Goal: Information Seeking & Learning: Learn about a topic

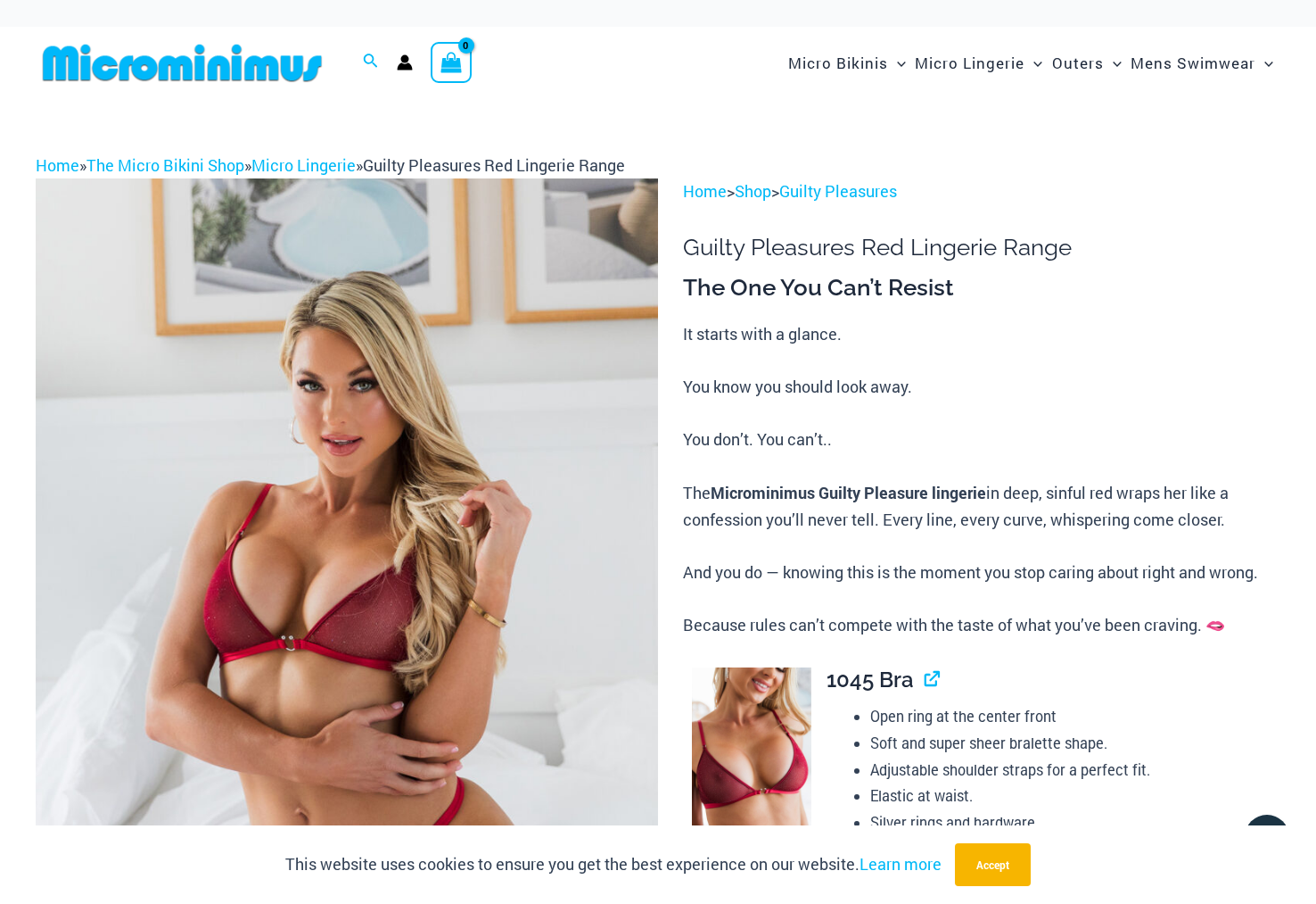
click at [575, 557] on img at bounding box center [347, 645] width 622 height 934
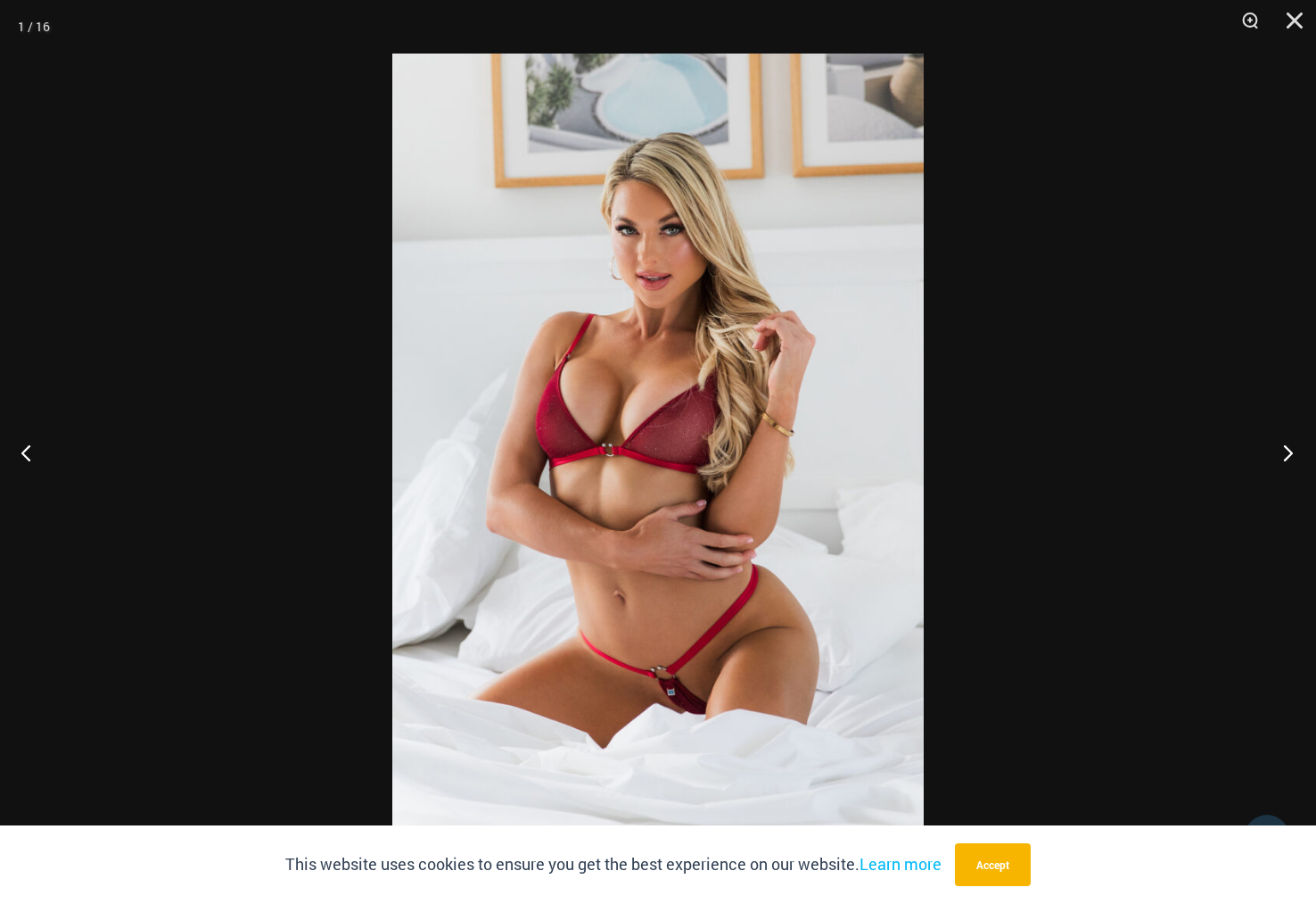
click at [1284, 448] on button "Next" at bounding box center [1282, 452] width 66 height 89
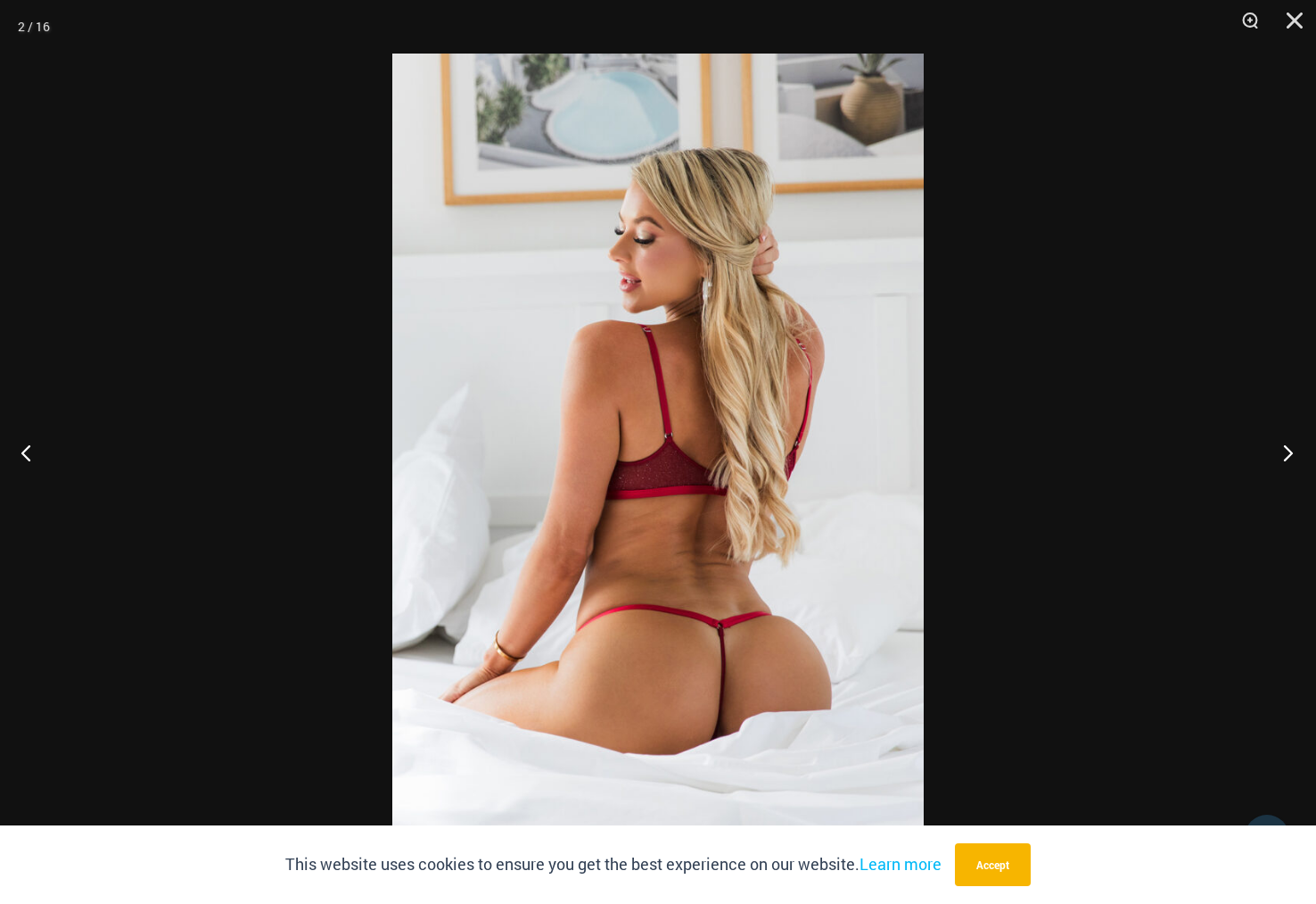
click at [1284, 448] on button "Next" at bounding box center [1282, 452] width 66 height 89
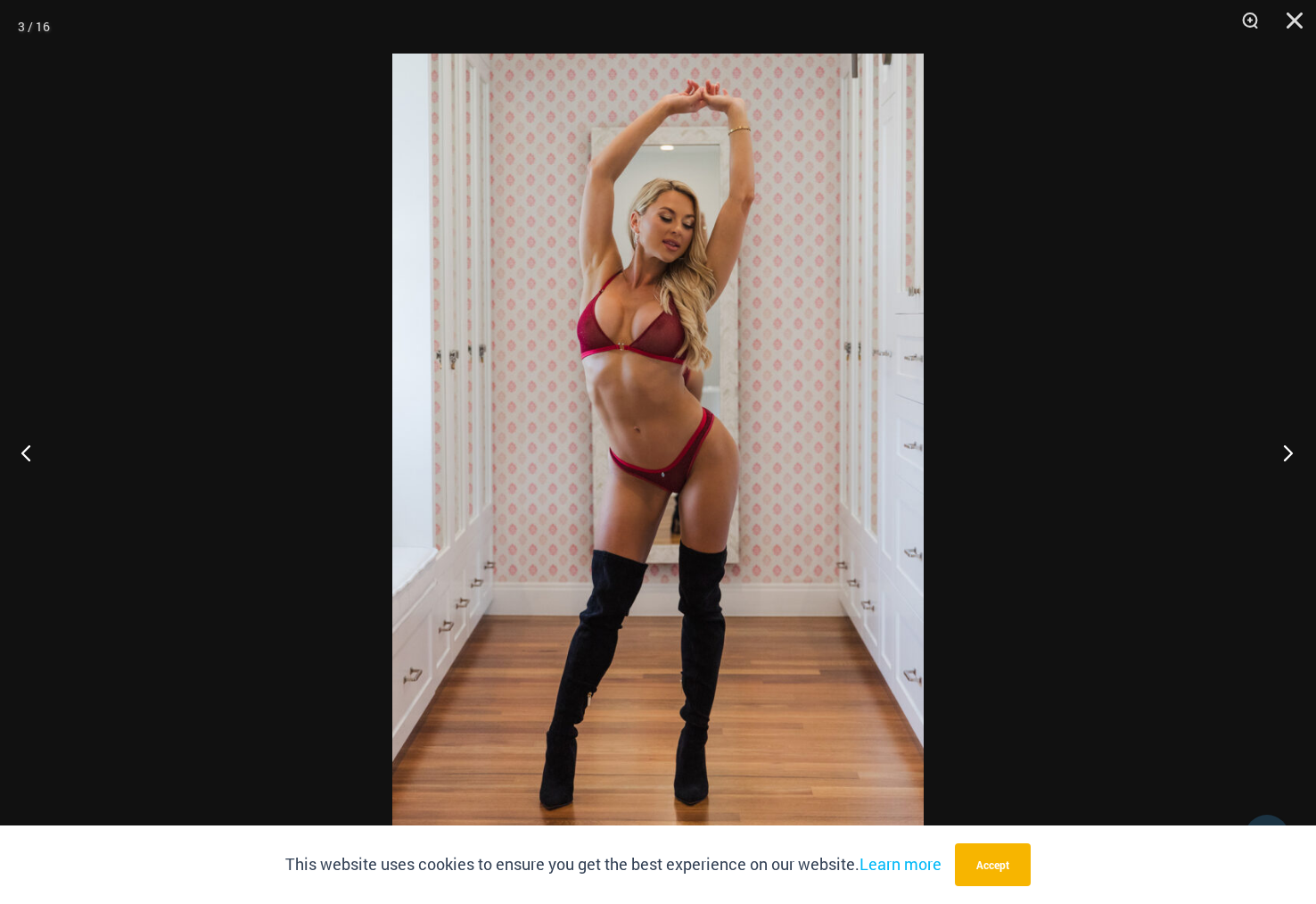
click at [1284, 448] on button "Next" at bounding box center [1282, 452] width 66 height 89
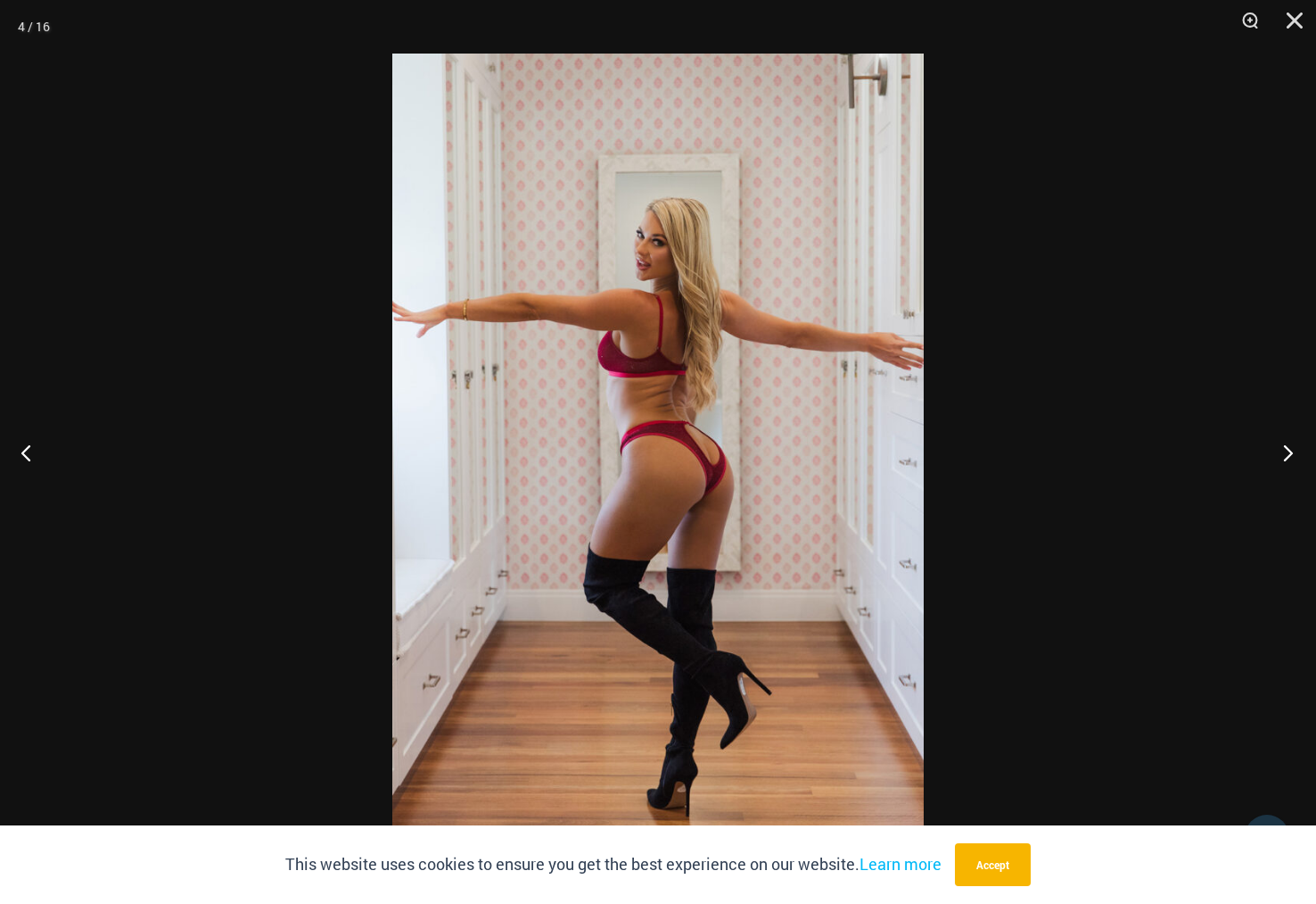
click at [1284, 448] on button "Next" at bounding box center [1282, 452] width 66 height 89
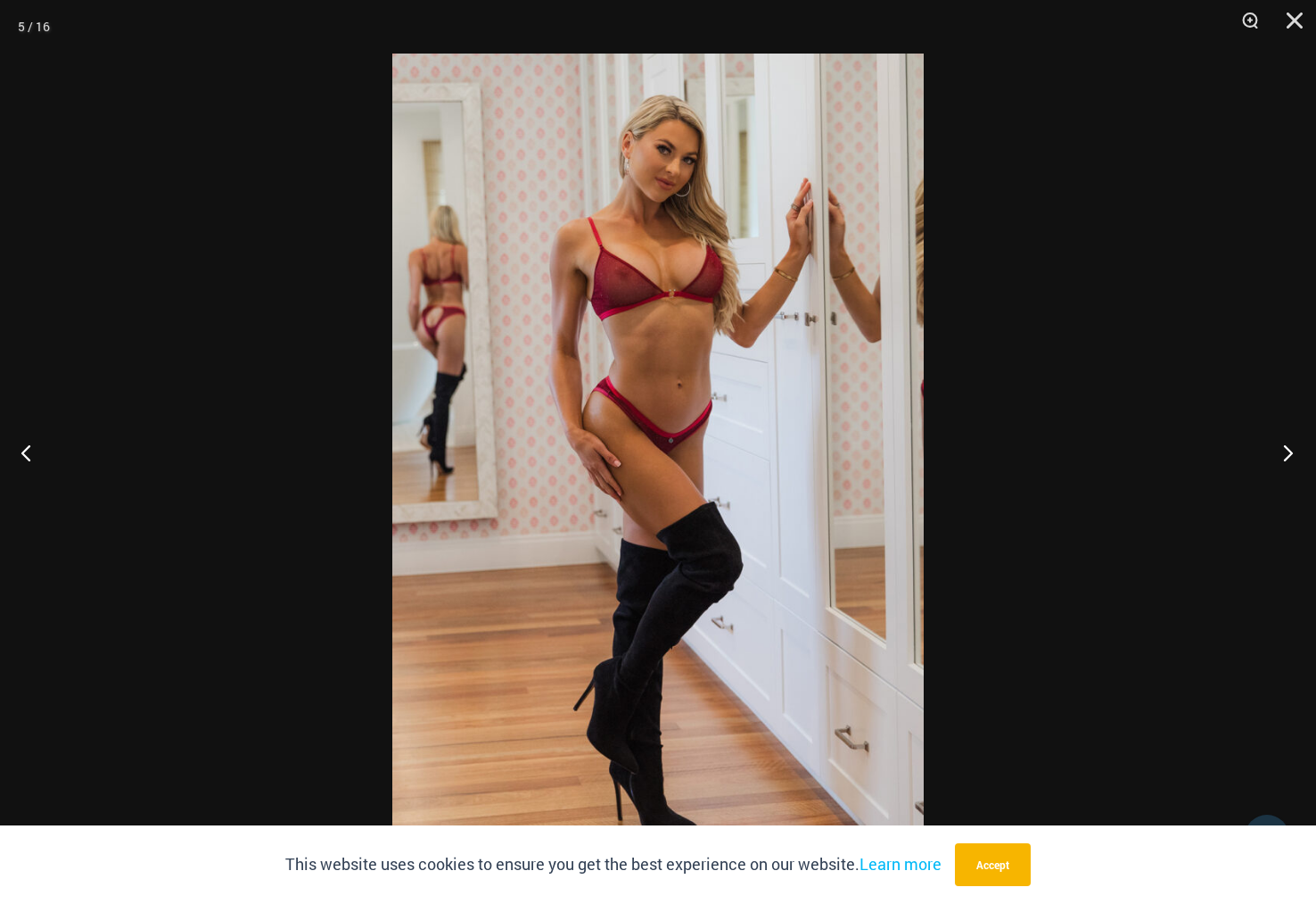
click at [1284, 448] on button "Next" at bounding box center [1282, 452] width 66 height 89
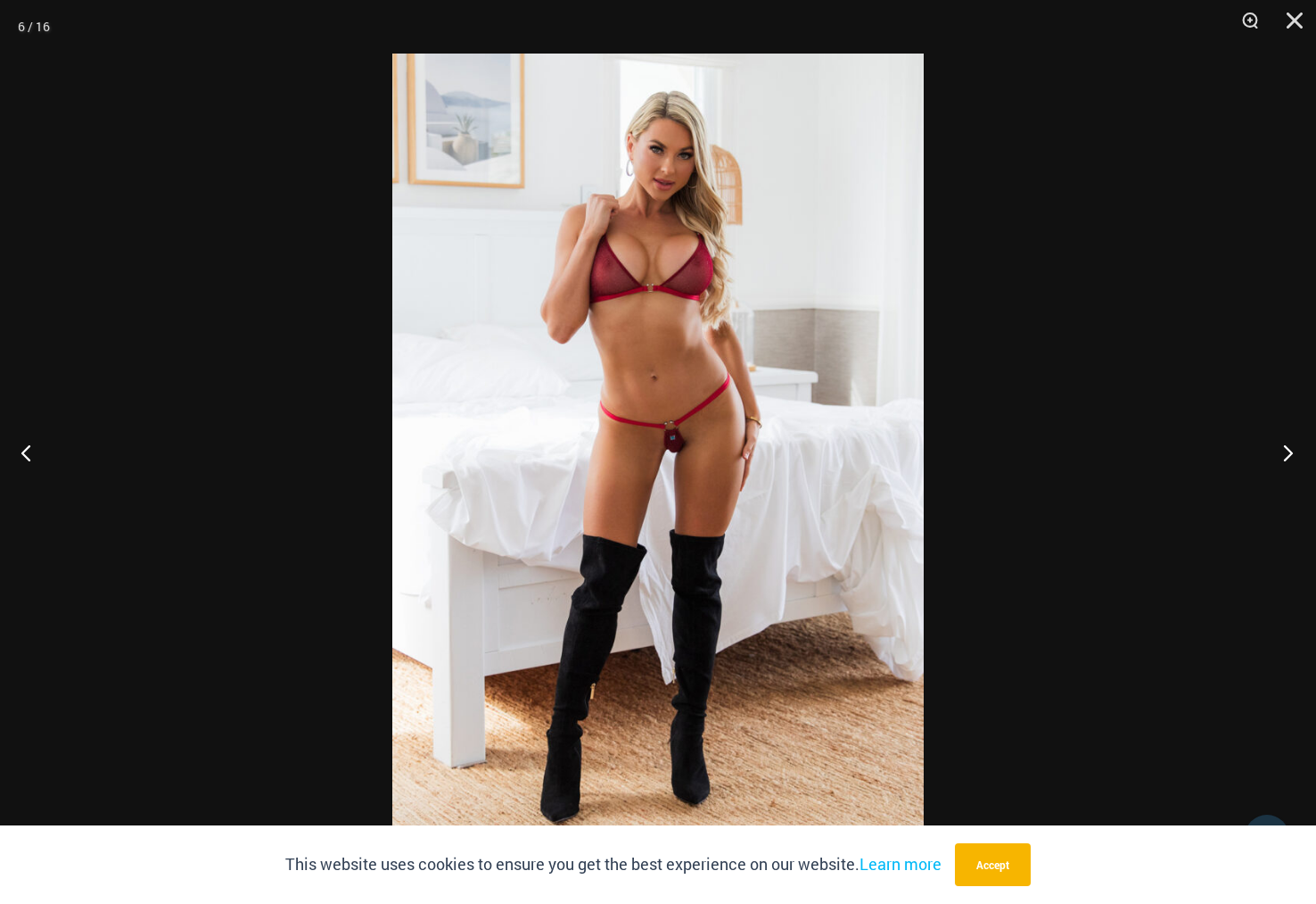
click at [1284, 448] on button "Next" at bounding box center [1282, 452] width 66 height 89
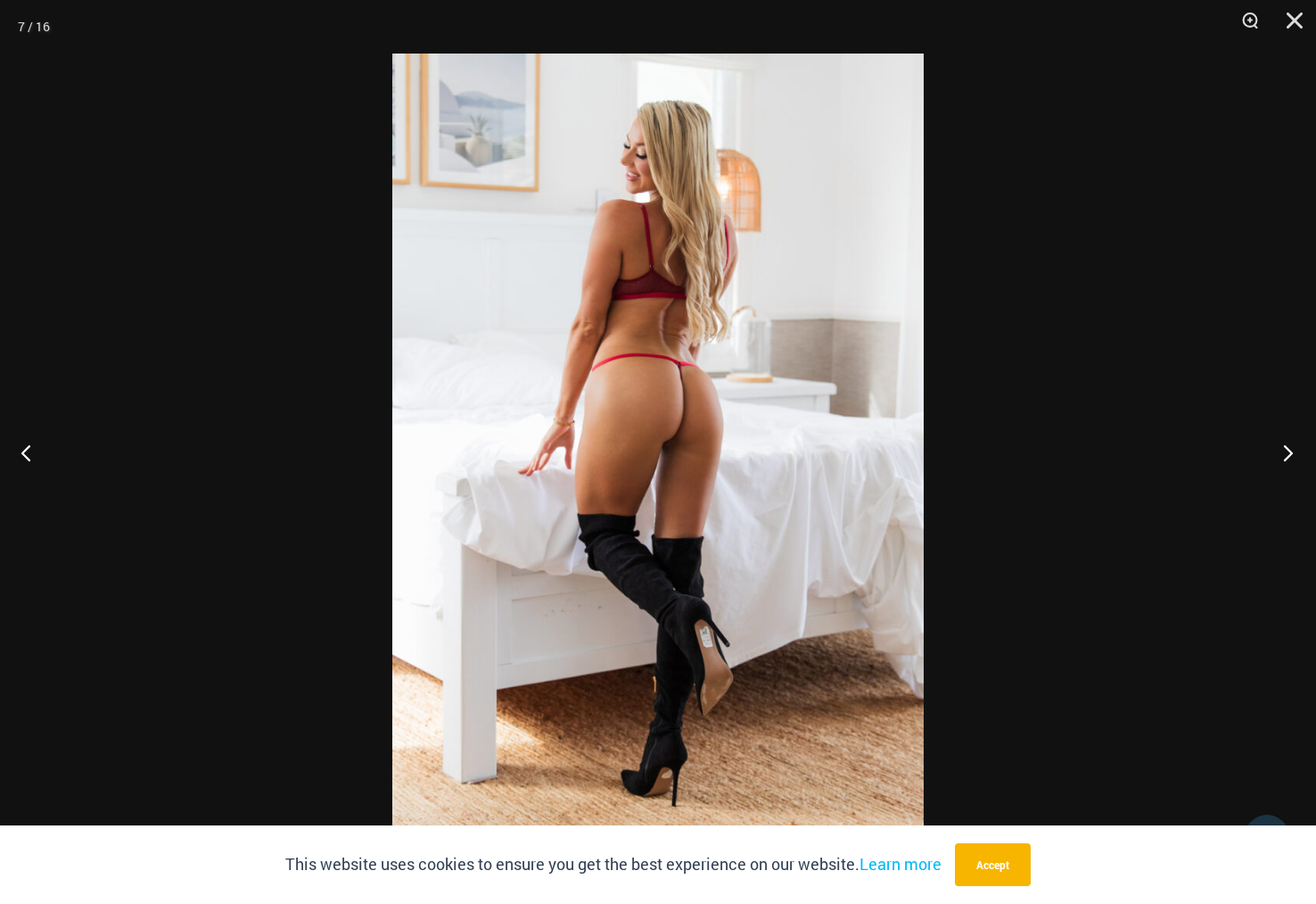
click at [1284, 448] on button "Next" at bounding box center [1282, 452] width 66 height 89
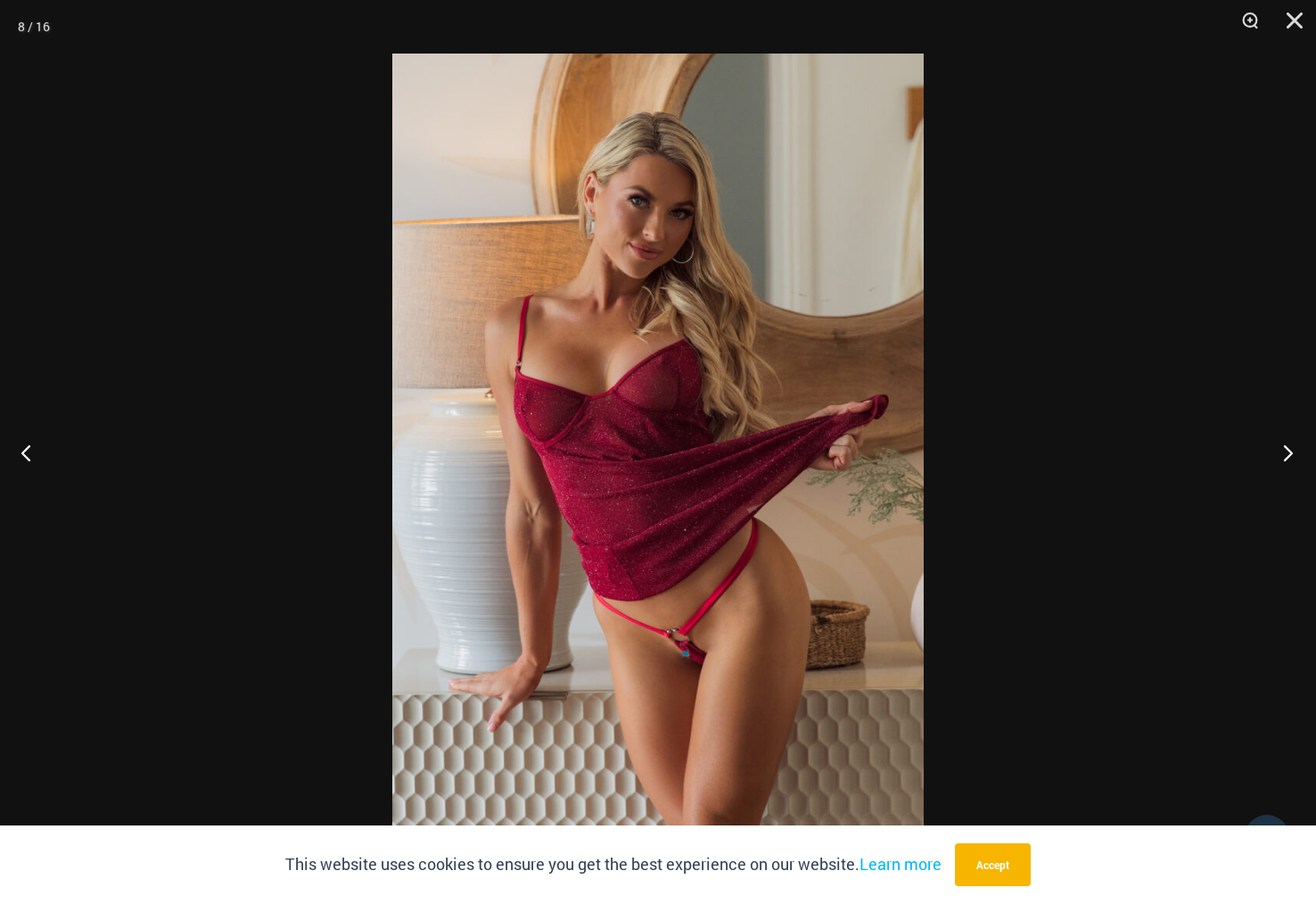
click at [1284, 448] on button "Next" at bounding box center [1282, 452] width 66 height 89
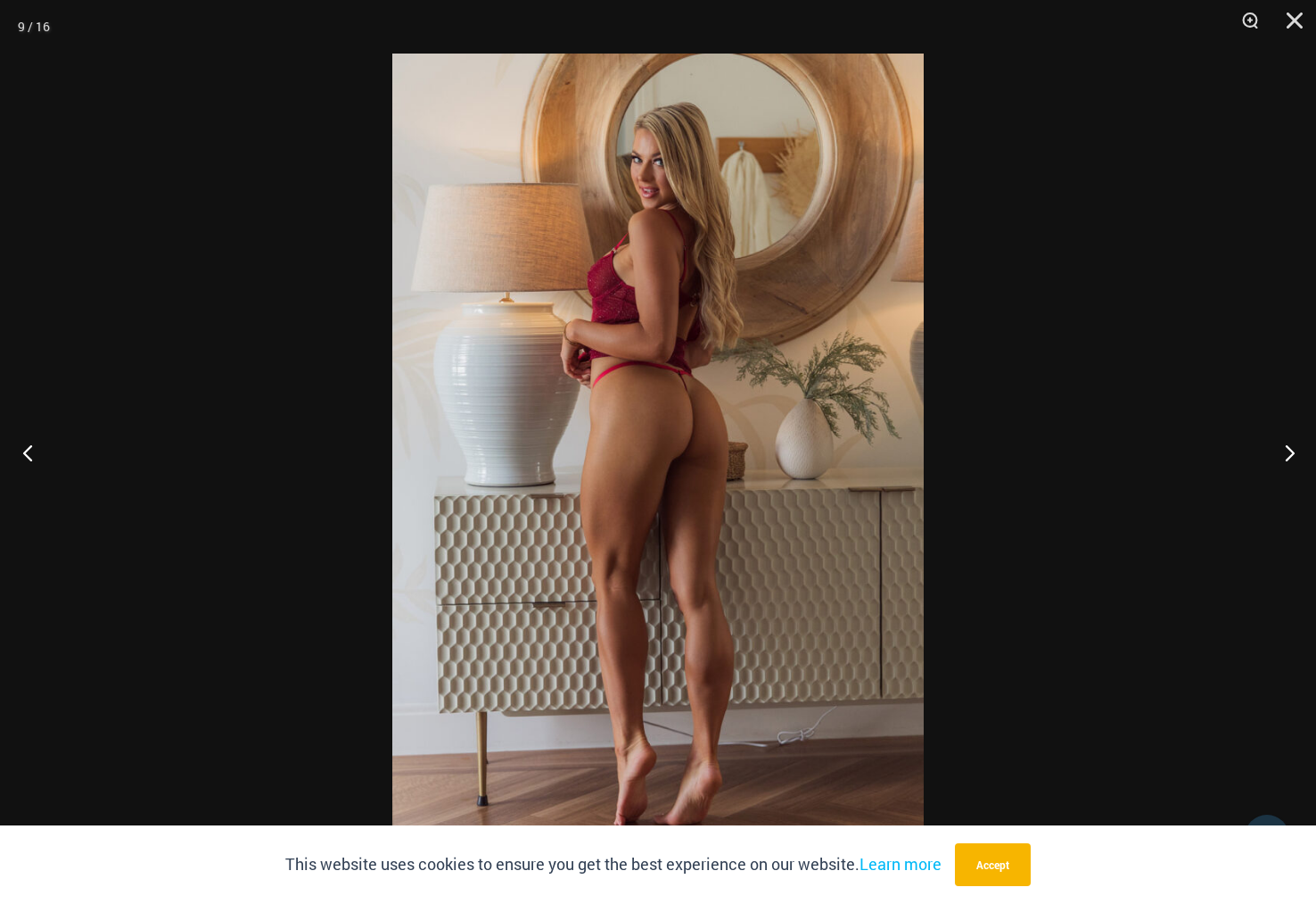
click at [49, 447] on button "Previous" at bounding box center [33, 452] width 66 height 89
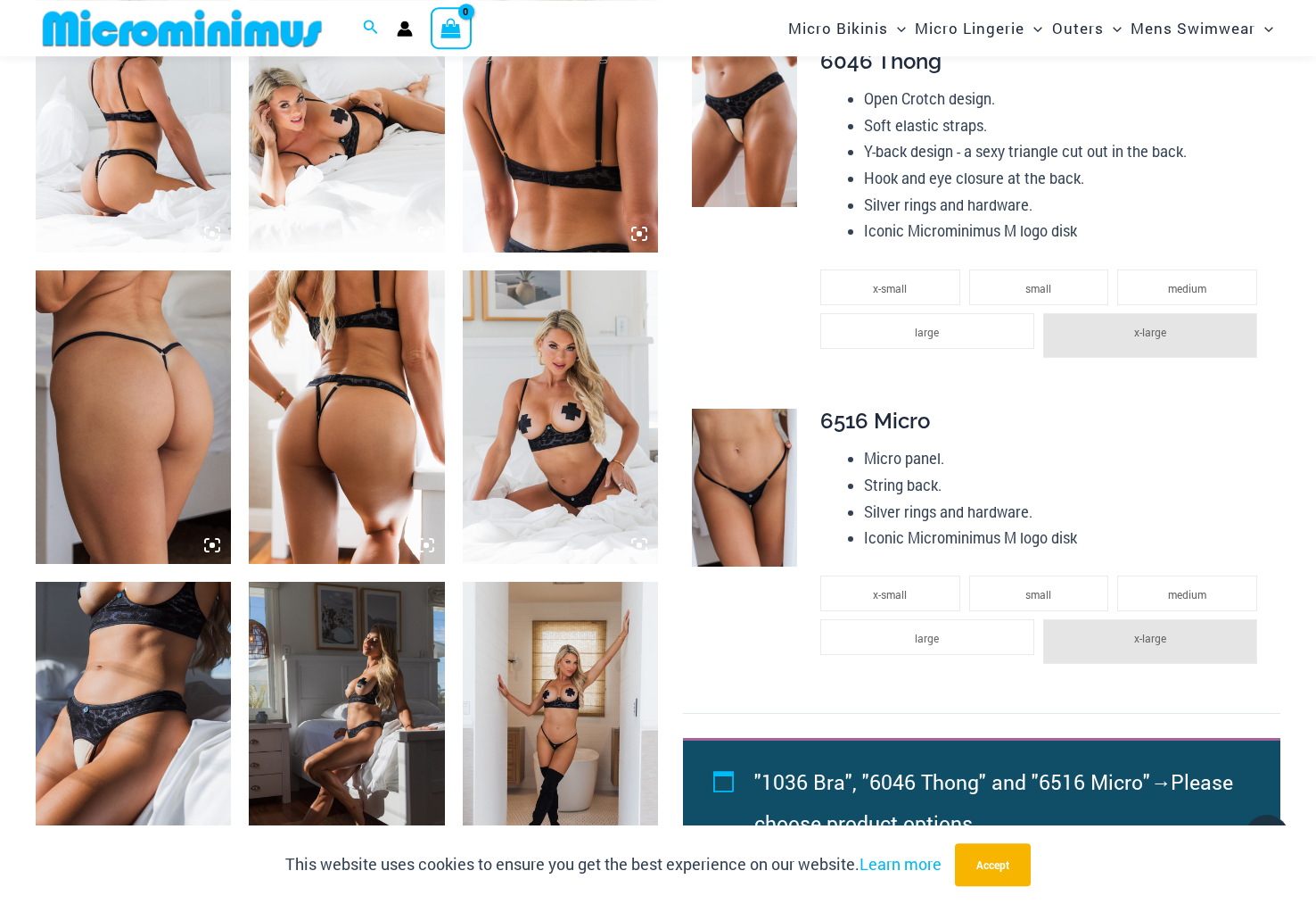
scroll to position [1139, 0]
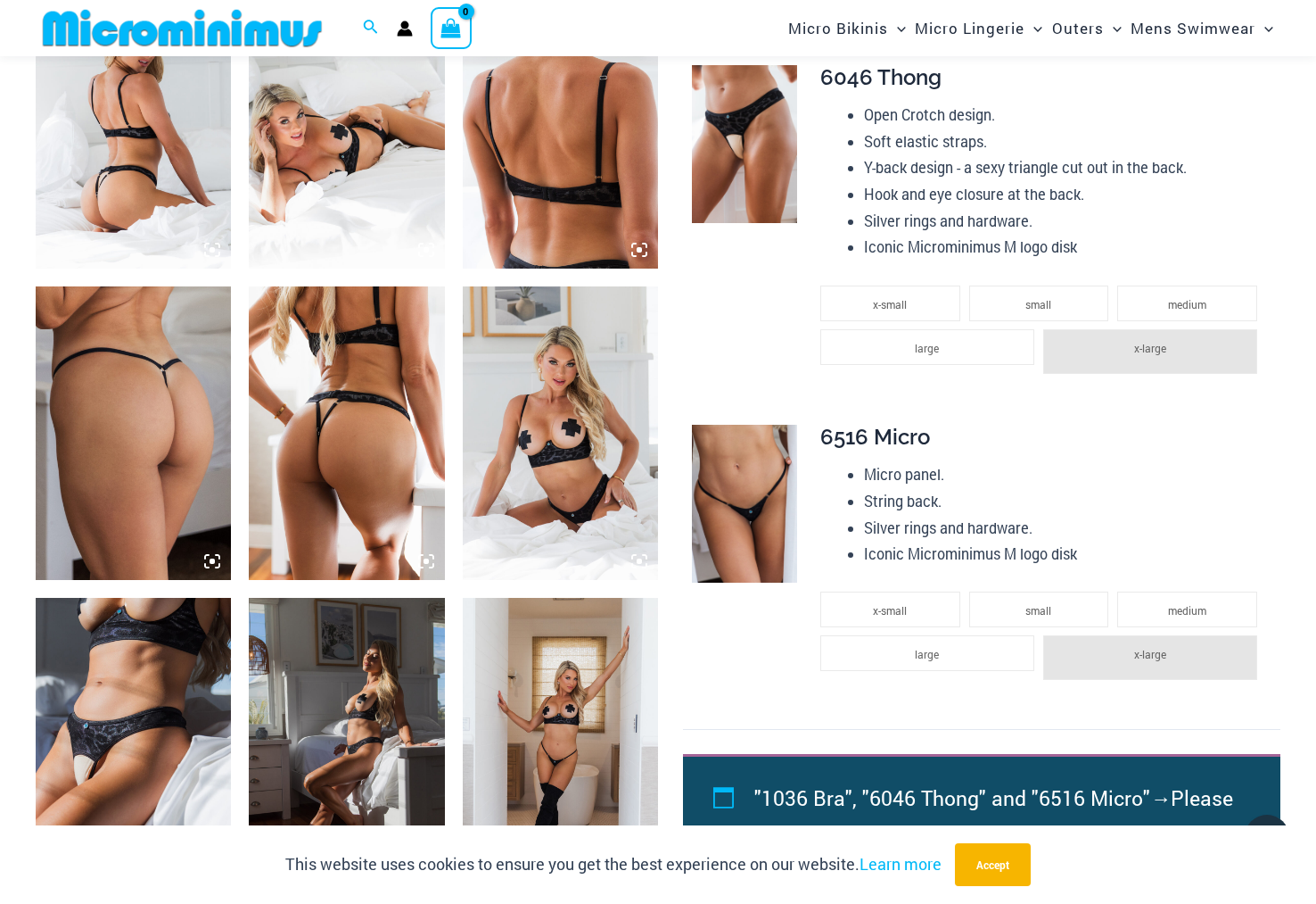
click at [167, 159] on img at bounding box center [133, 122] width 195 height 293
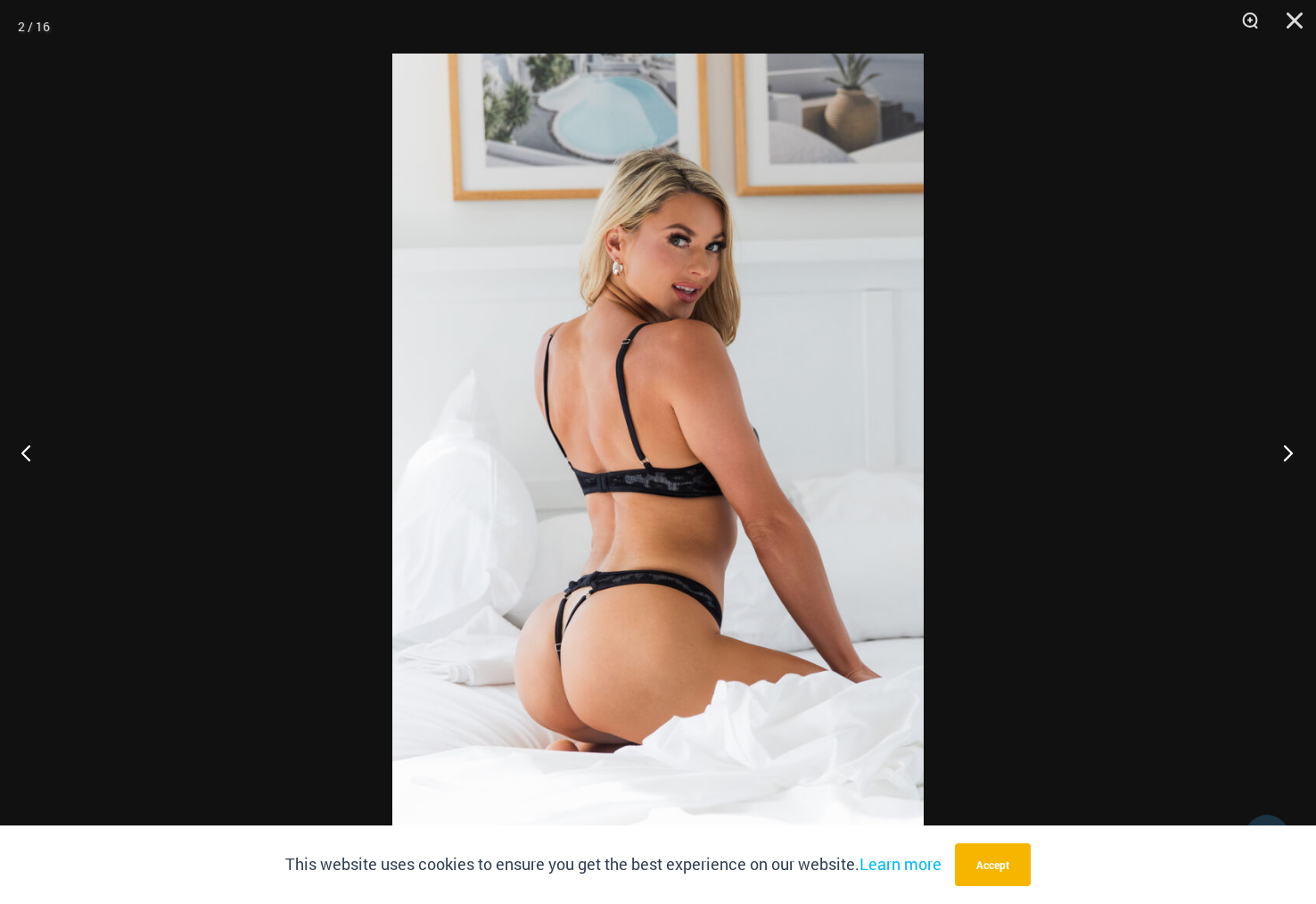
click at [1290, 455] on button "Next" at bounding box center [1282, 452] width 66 height 89
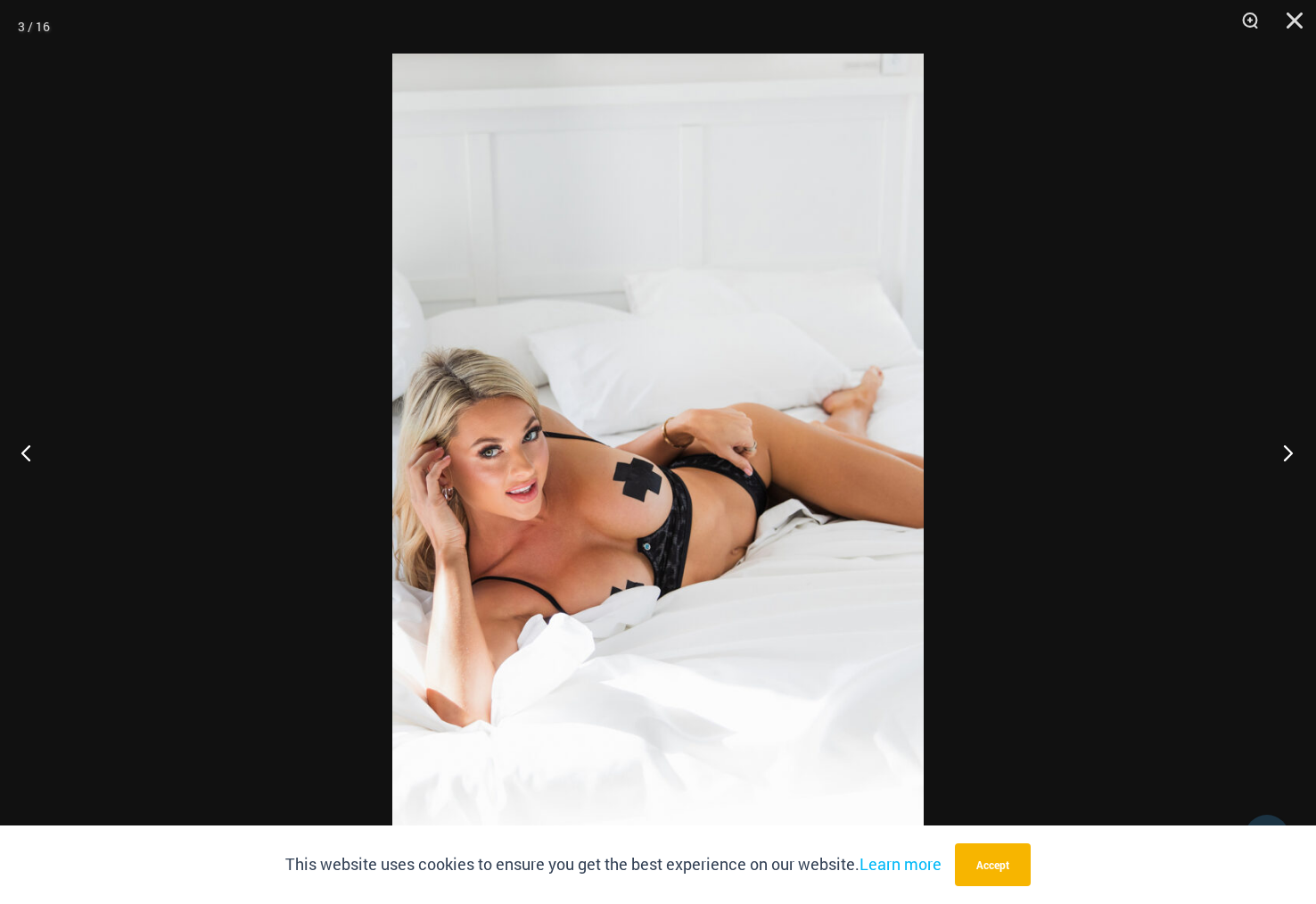
click at [1288, 449] on button "Next" at bounding box center [1282, 452] width 66 height 89
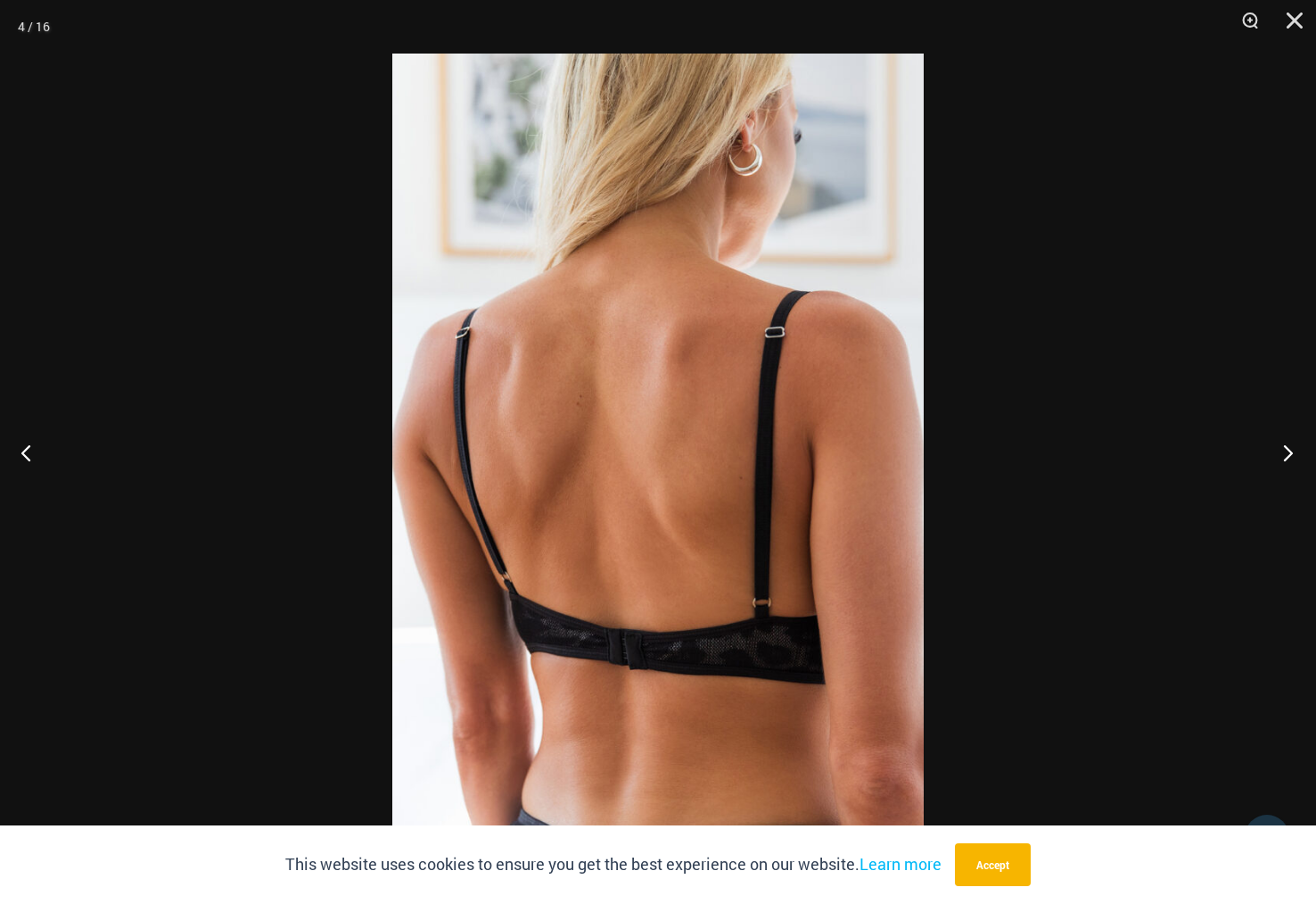
click at [1288, 449] on button "Next" at bounding box center [1282, 452] width 66 height 89
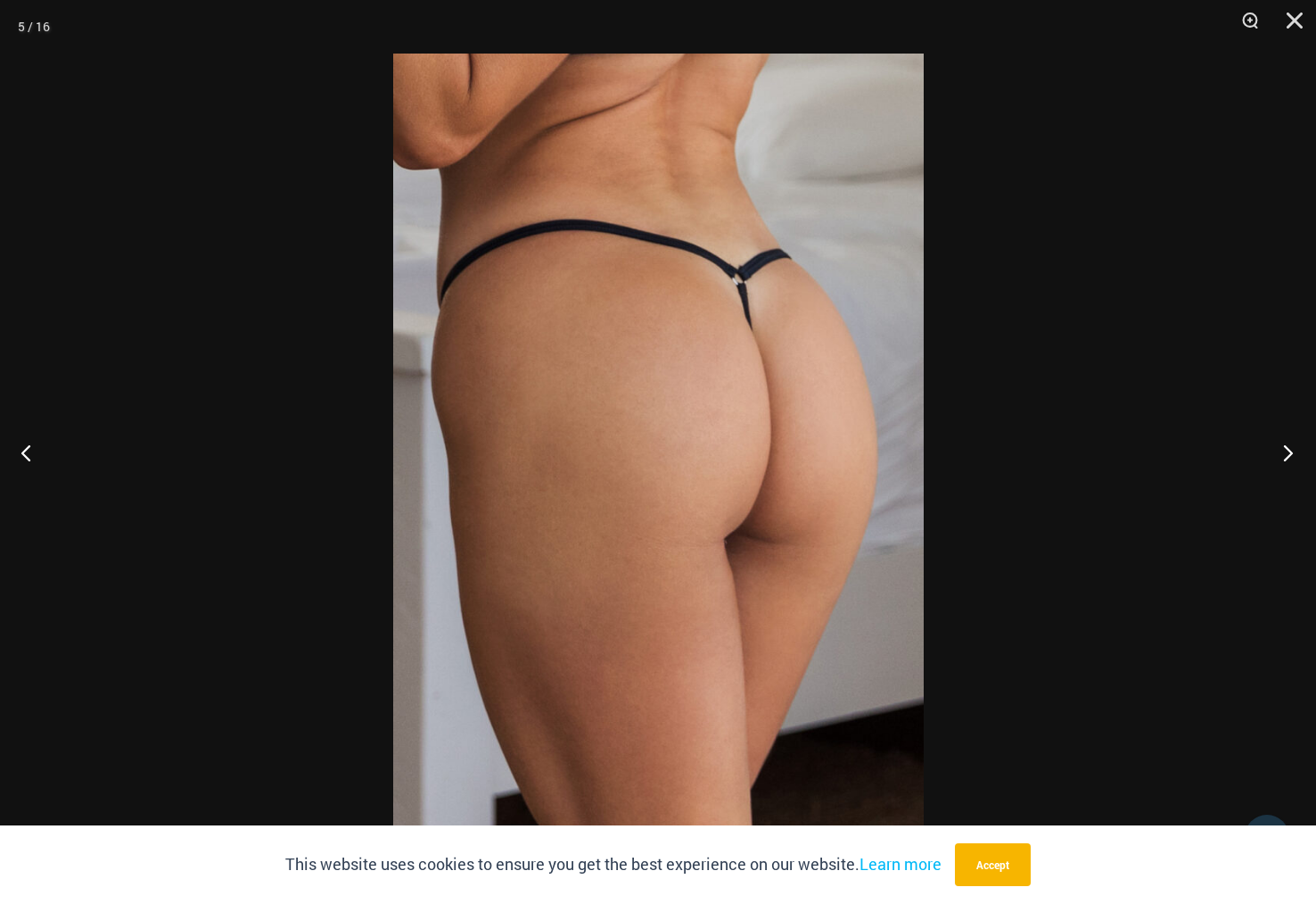
click at [1288, 449] on button "Next" at bounding box center [1282, 452] width 66 height 89
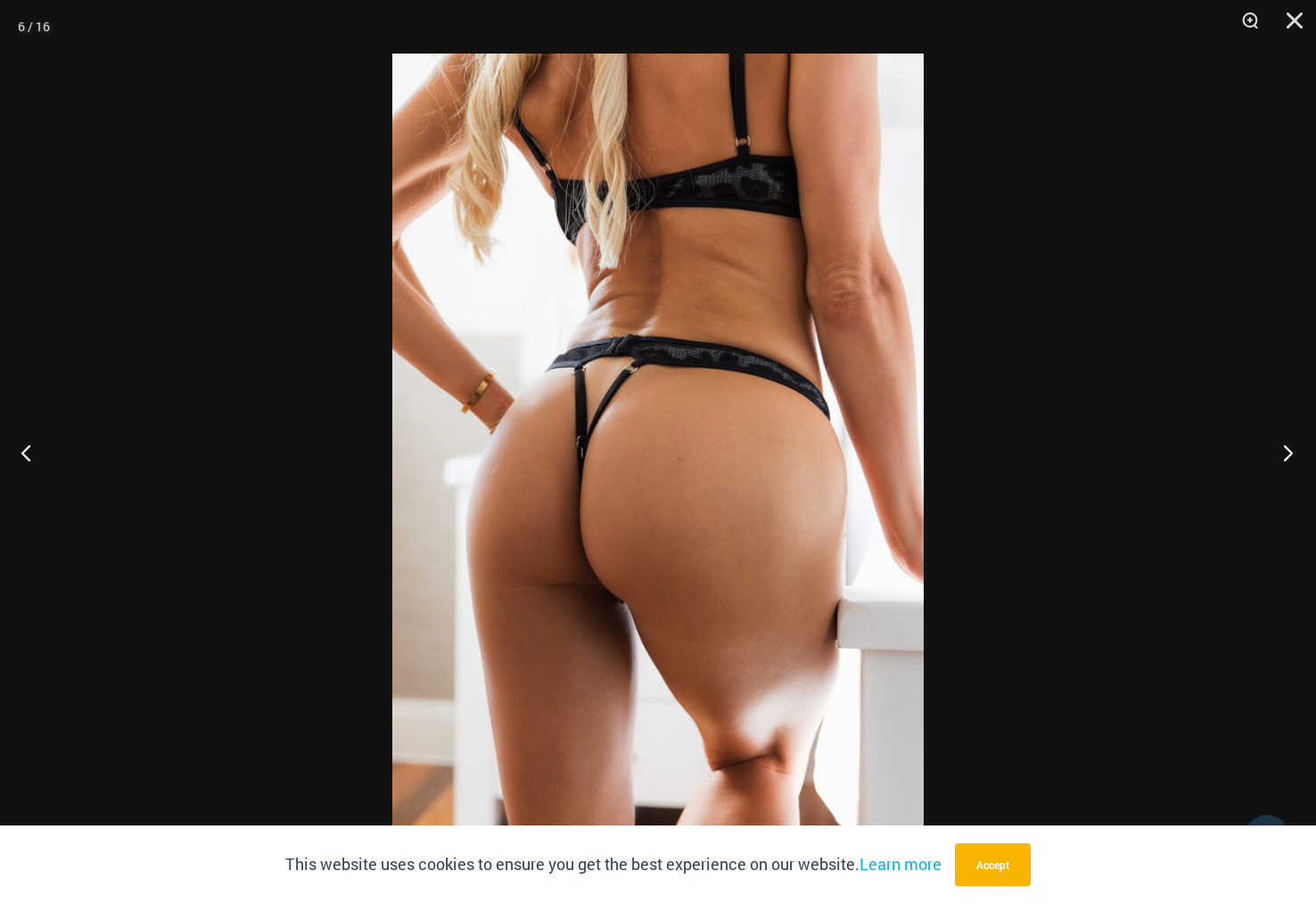
click at [1288, 449] on button "Next" at bounding box center [1282, 452] width 66 height 89
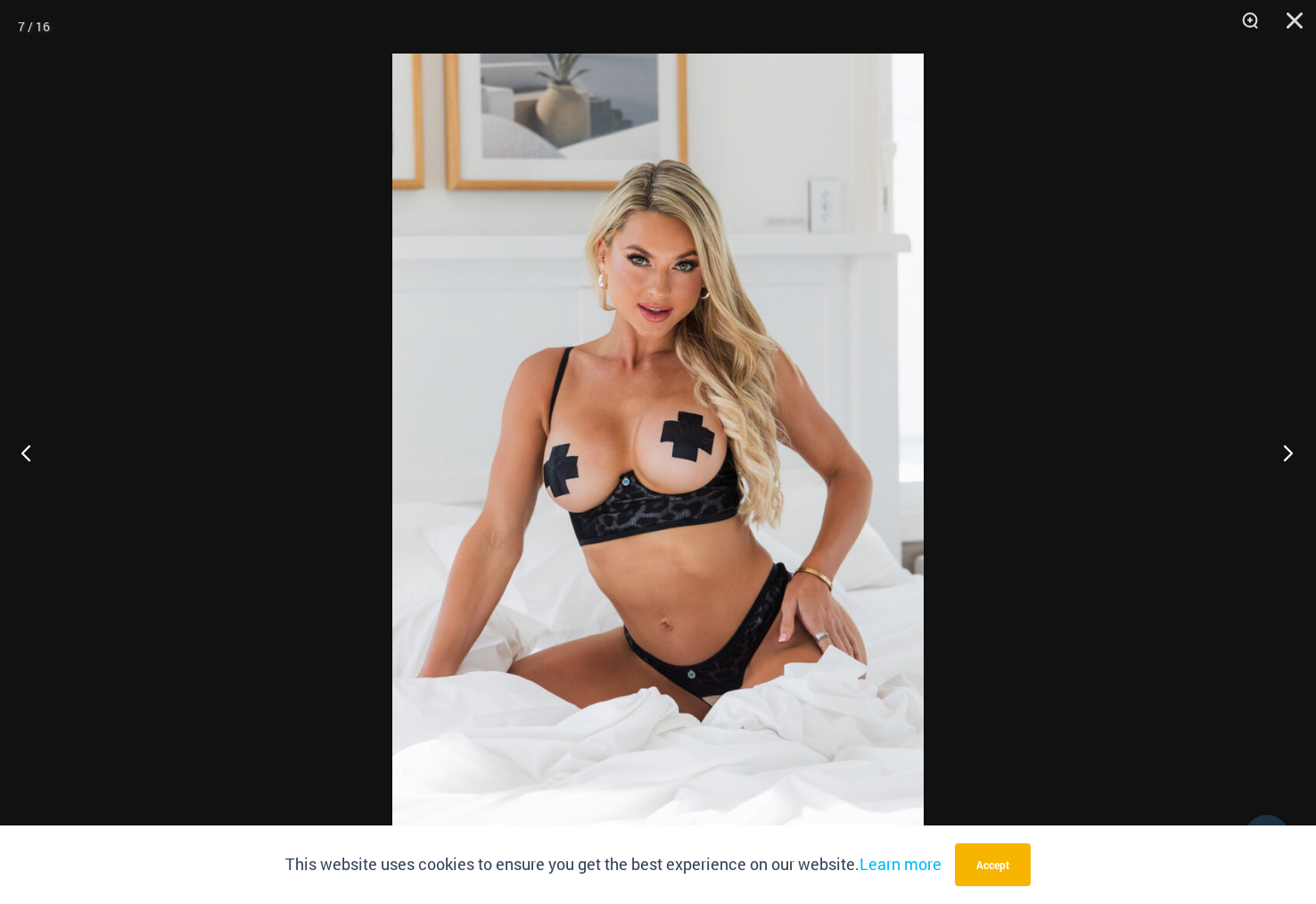
click at [1288, 449] on button "Next" at bounding box center [1282, 452] width 66 height 89
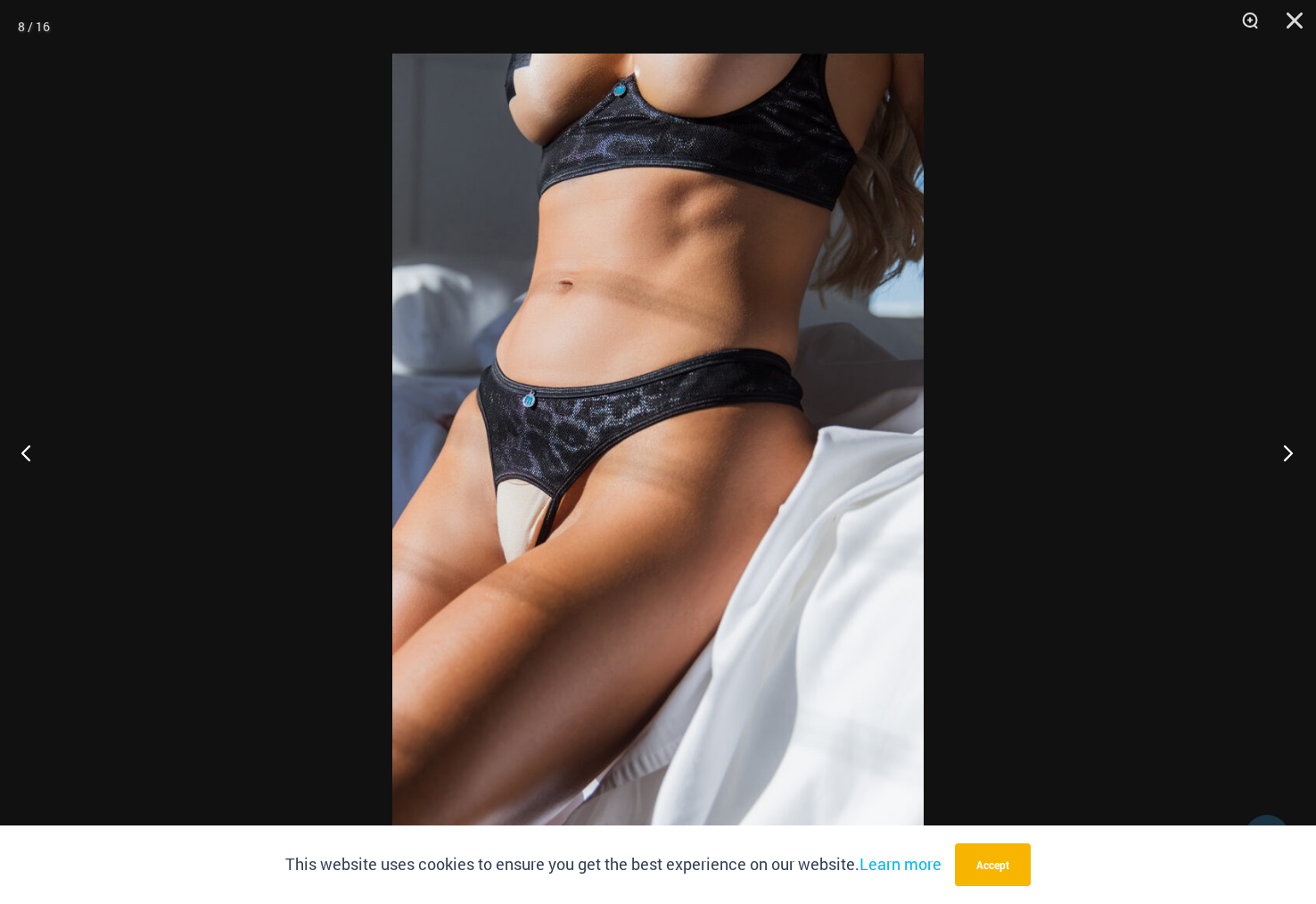
click at [1288, 449] on button "Next" at bounding box center [1282, 452] width 66 height 89
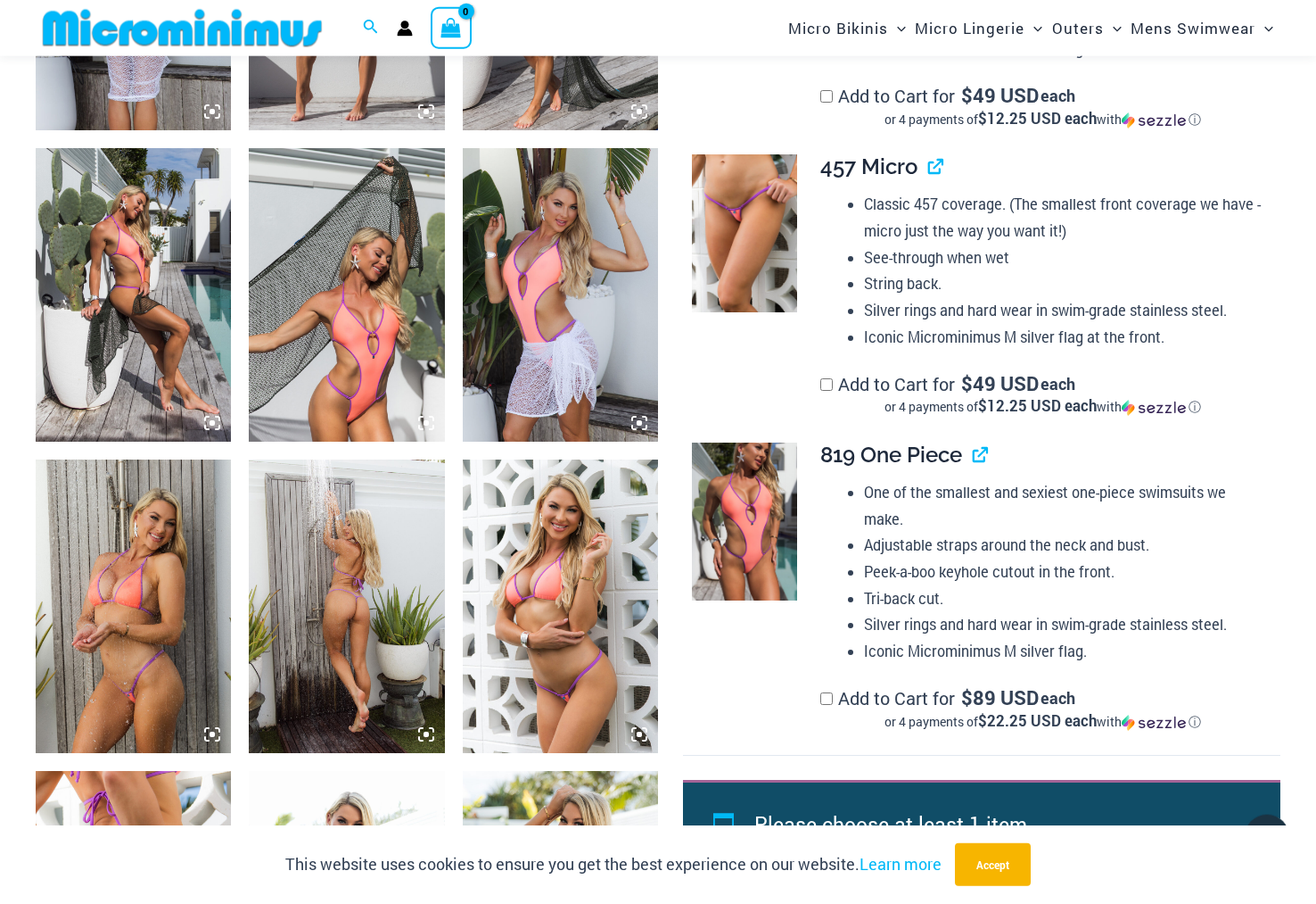
scroll to position [1288, 0]
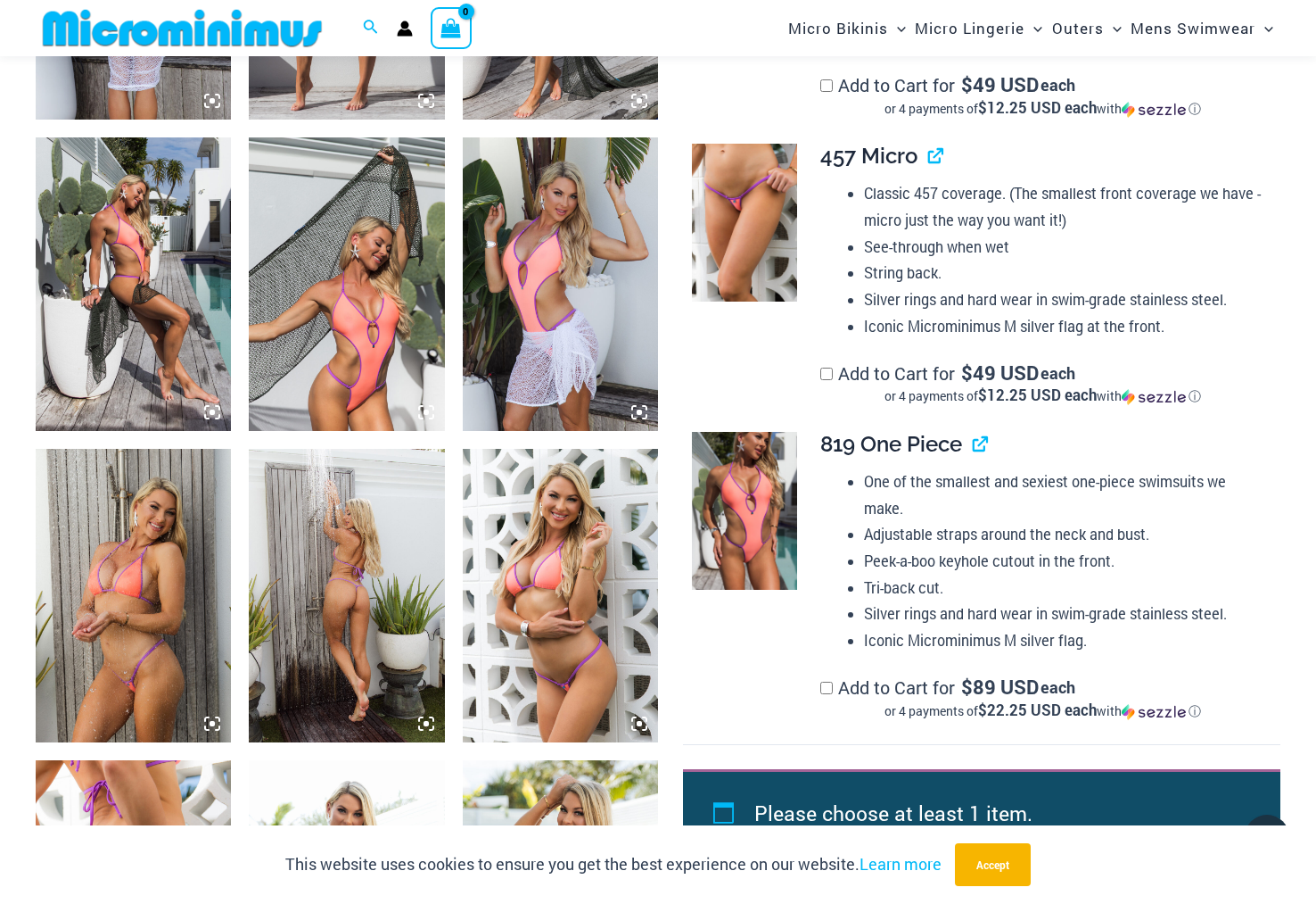
click at [163, 617] on img at bounding box center [133, 596] width 195 height 293
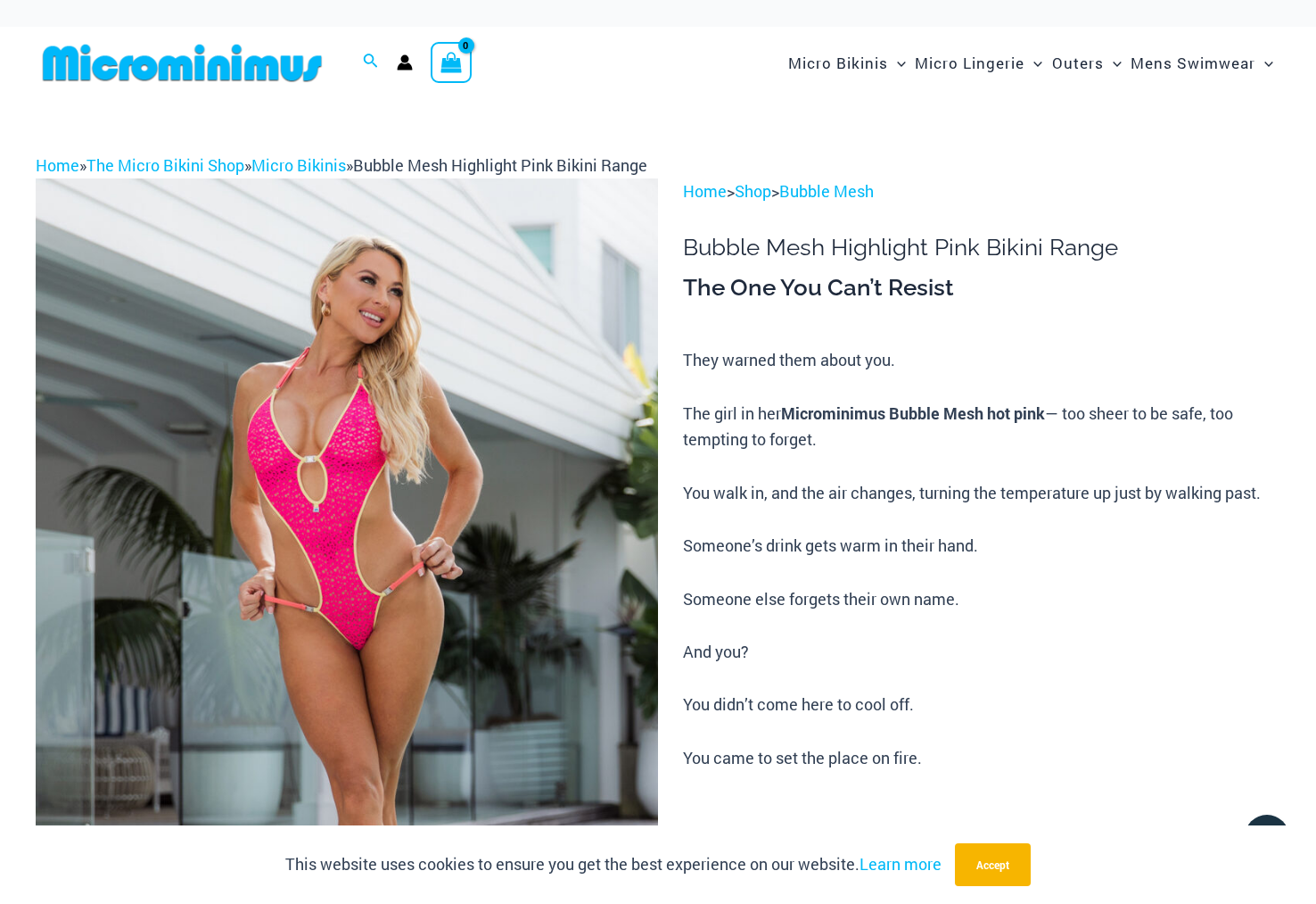
click at [462, 594] on img at bounding box center [347, 645] width 622 height 934
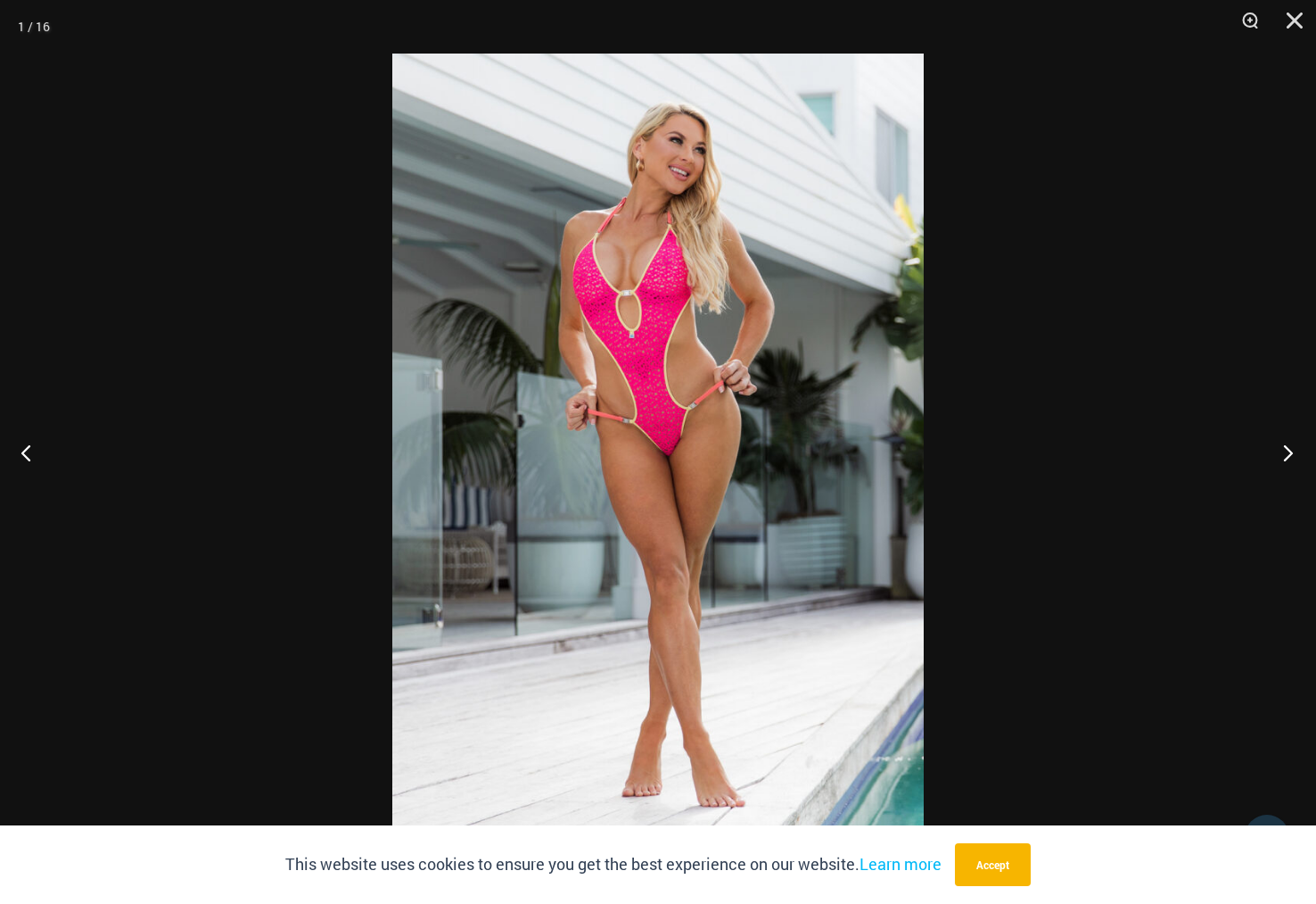
click at [1289, 452] on button "Next" at bounding box center [1282, 452] width 66 height 89
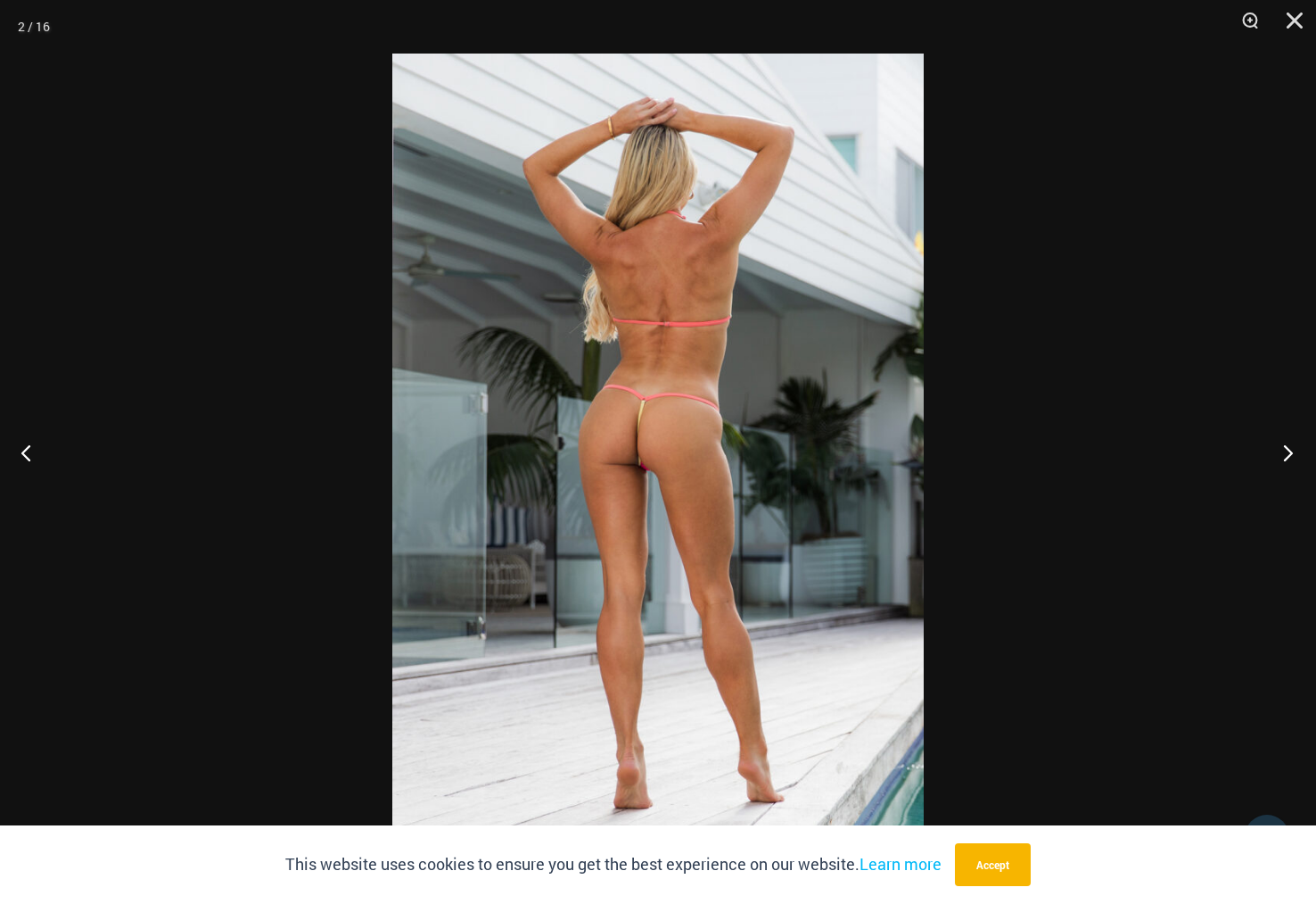
click at [1289, 452] on button "Next" at bounding box center [1282, 452] width 66 height 89
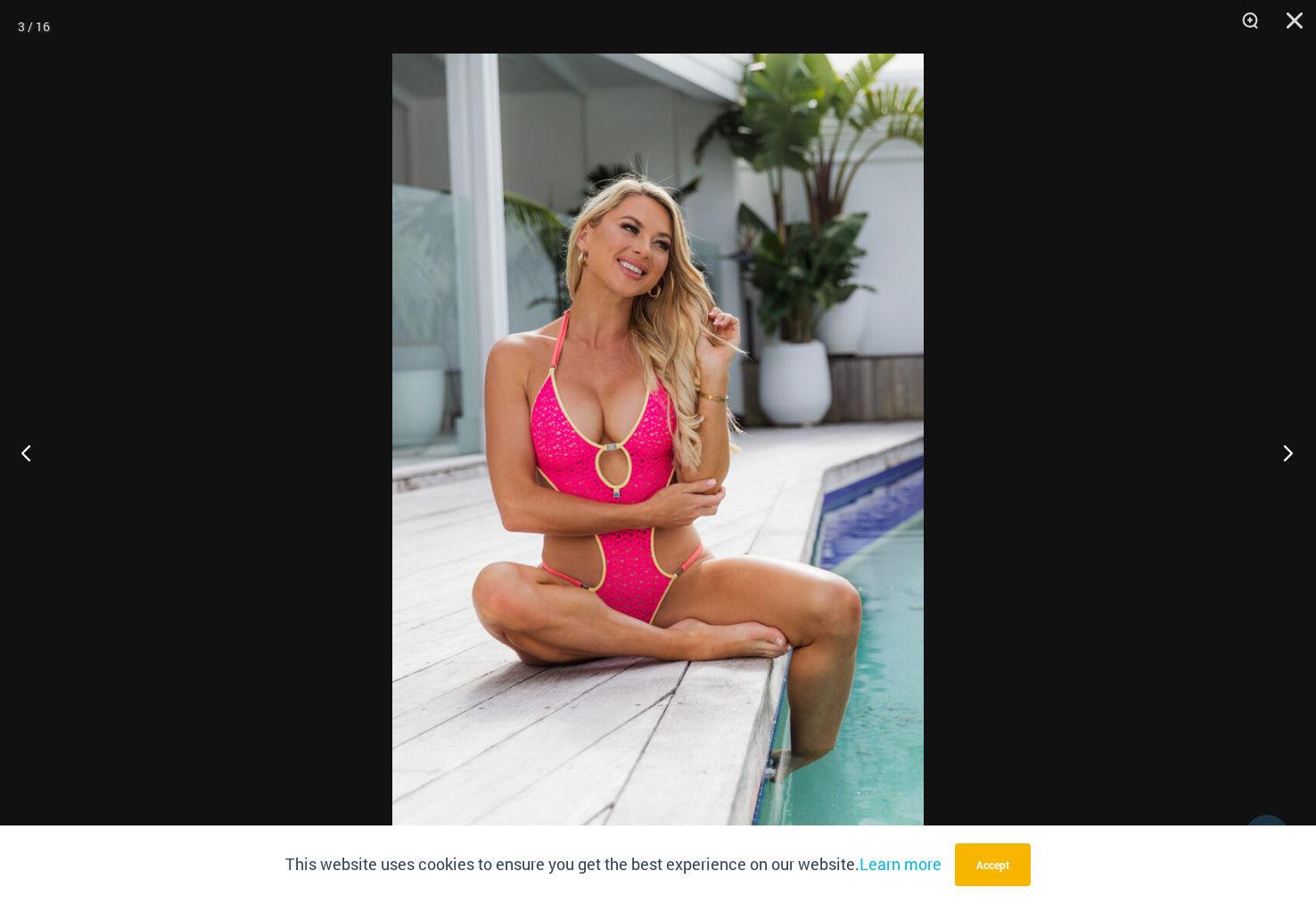
click at [1287, 452] on button "Next" at bounding box center [1282, 452] width 66 height 89
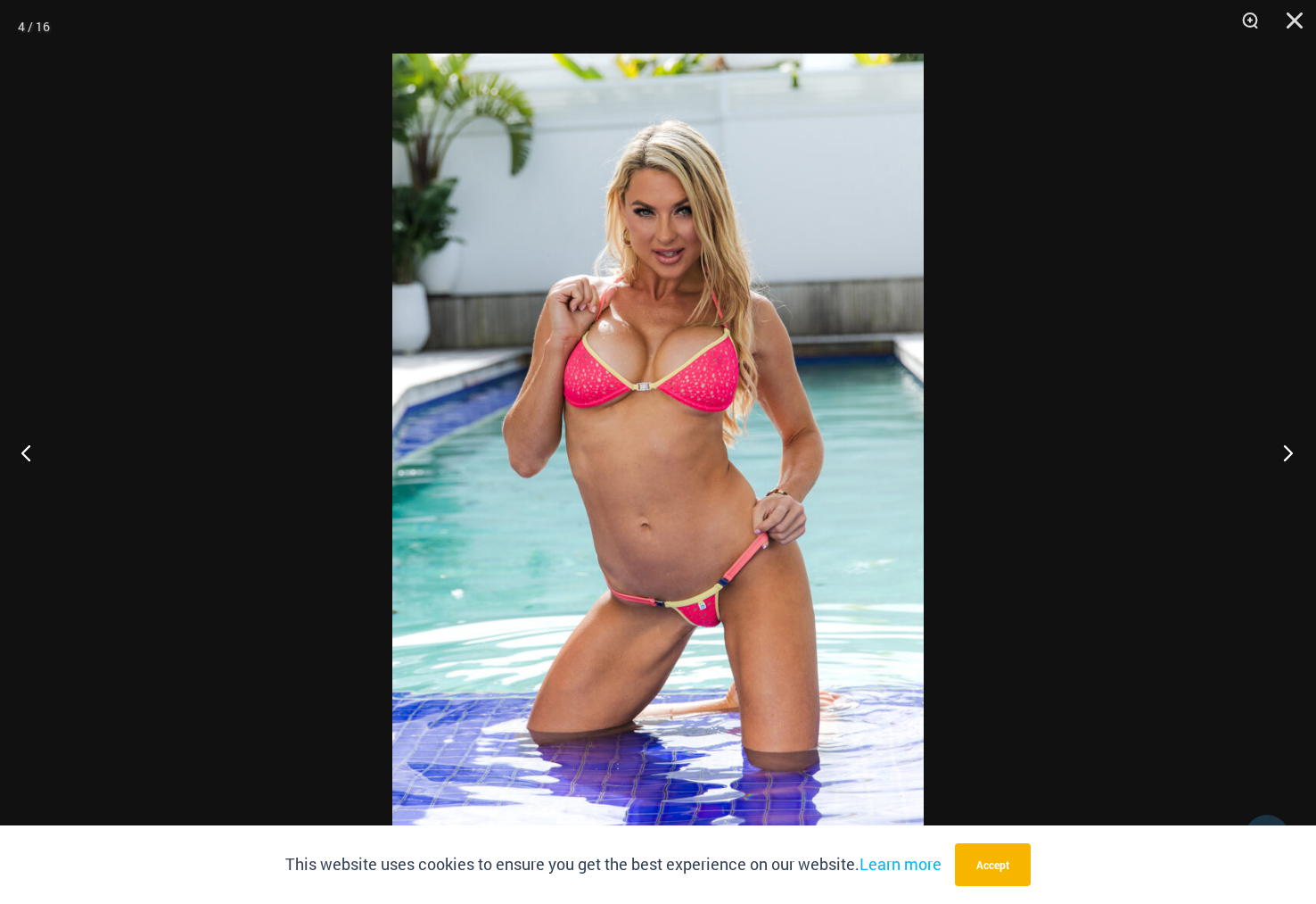
click at [1286, 452] on button "Next" at bounding box center [1282, 452] width 66 height 89
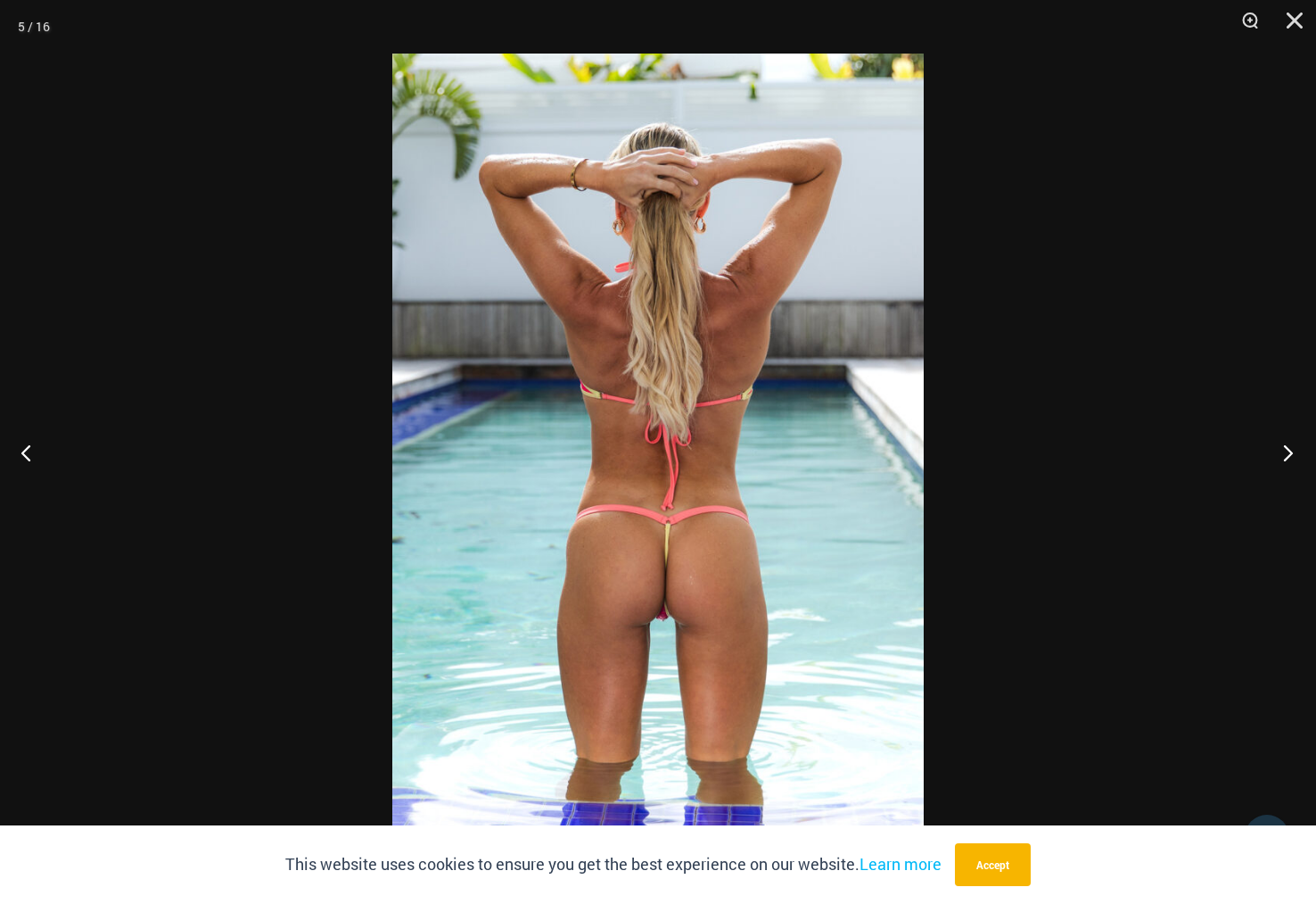
click at [1286, 452] on button "Next" at bounding box center [1282, 452] width 66 height 89
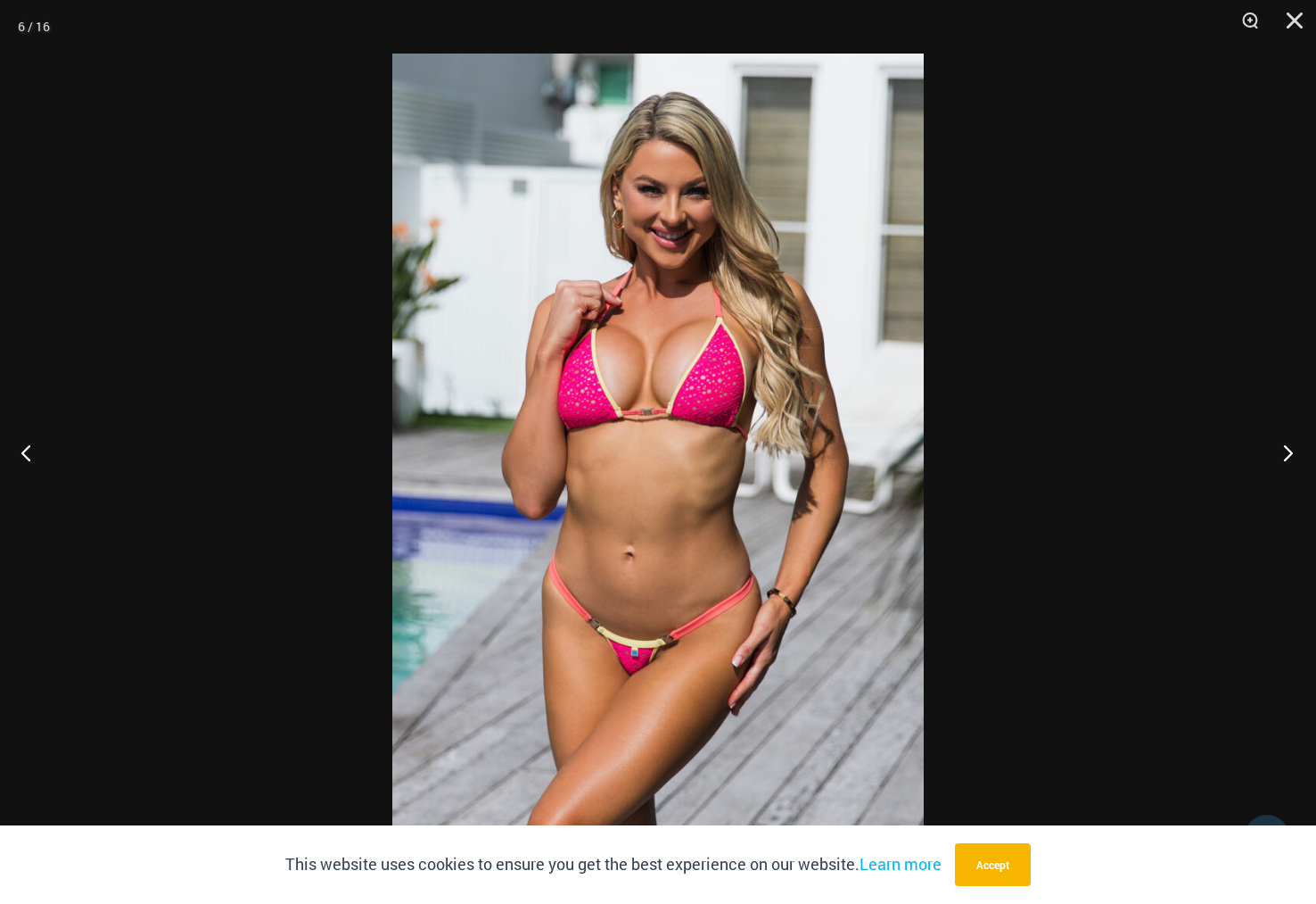
click at [1286, 452] on button "Next" at bounding box center [1282, 452] width 66 height 89
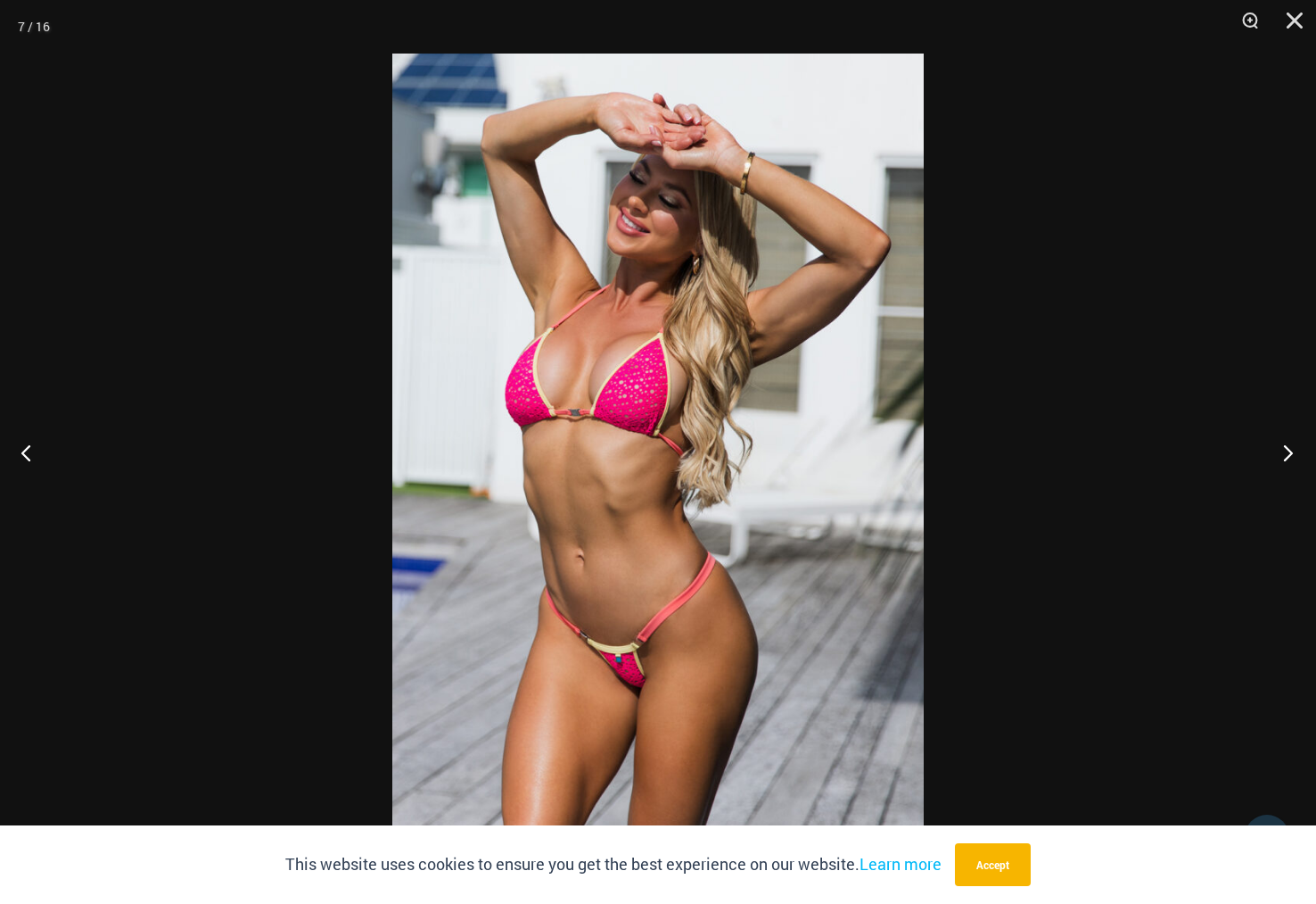
click at [1286, 452] on button "Next" at bounding box center [1282, 452] width 66 height 89
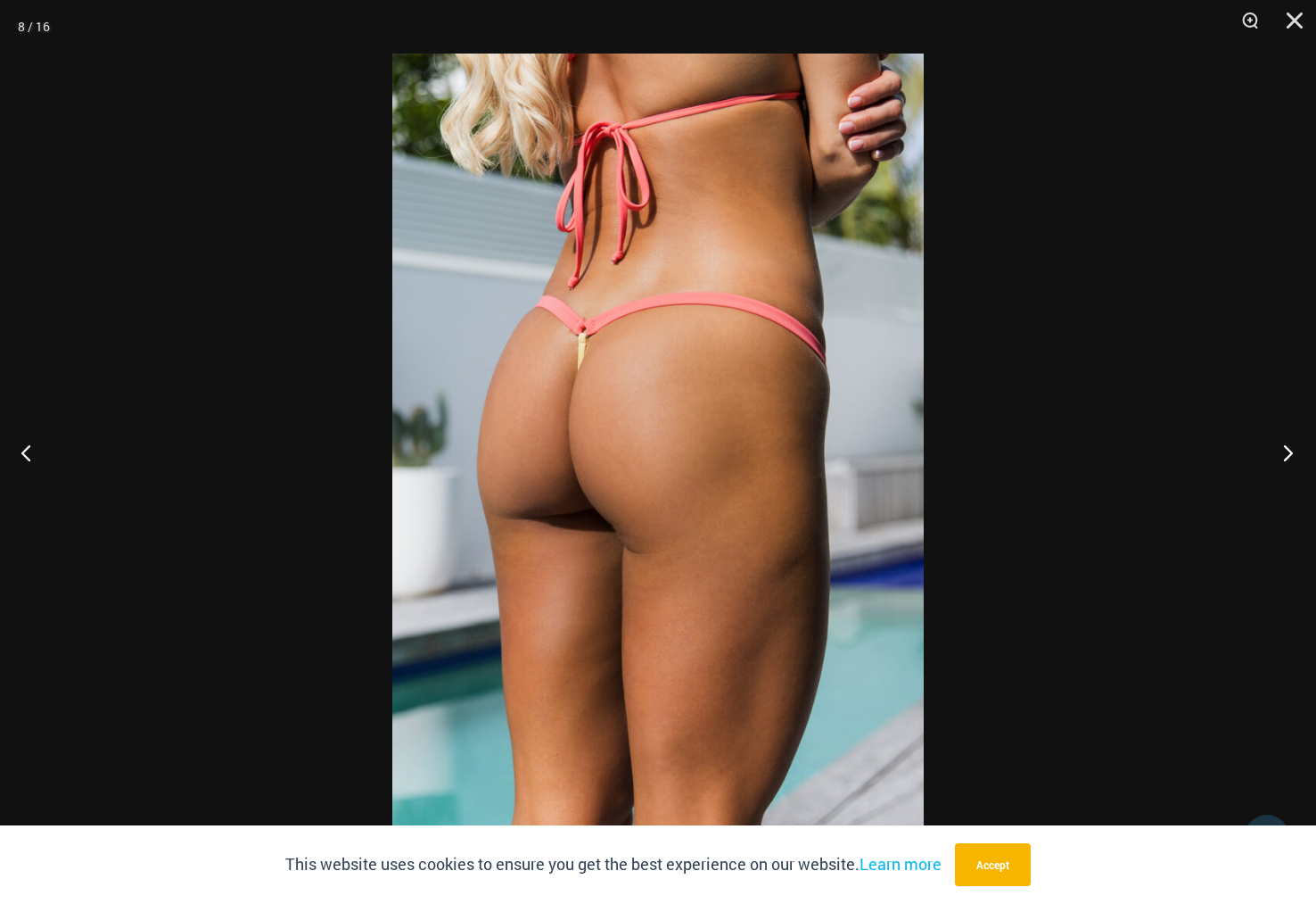
click at [1286, 452] on button "Next" at bounding box center [1282, 452] width 66 height 89
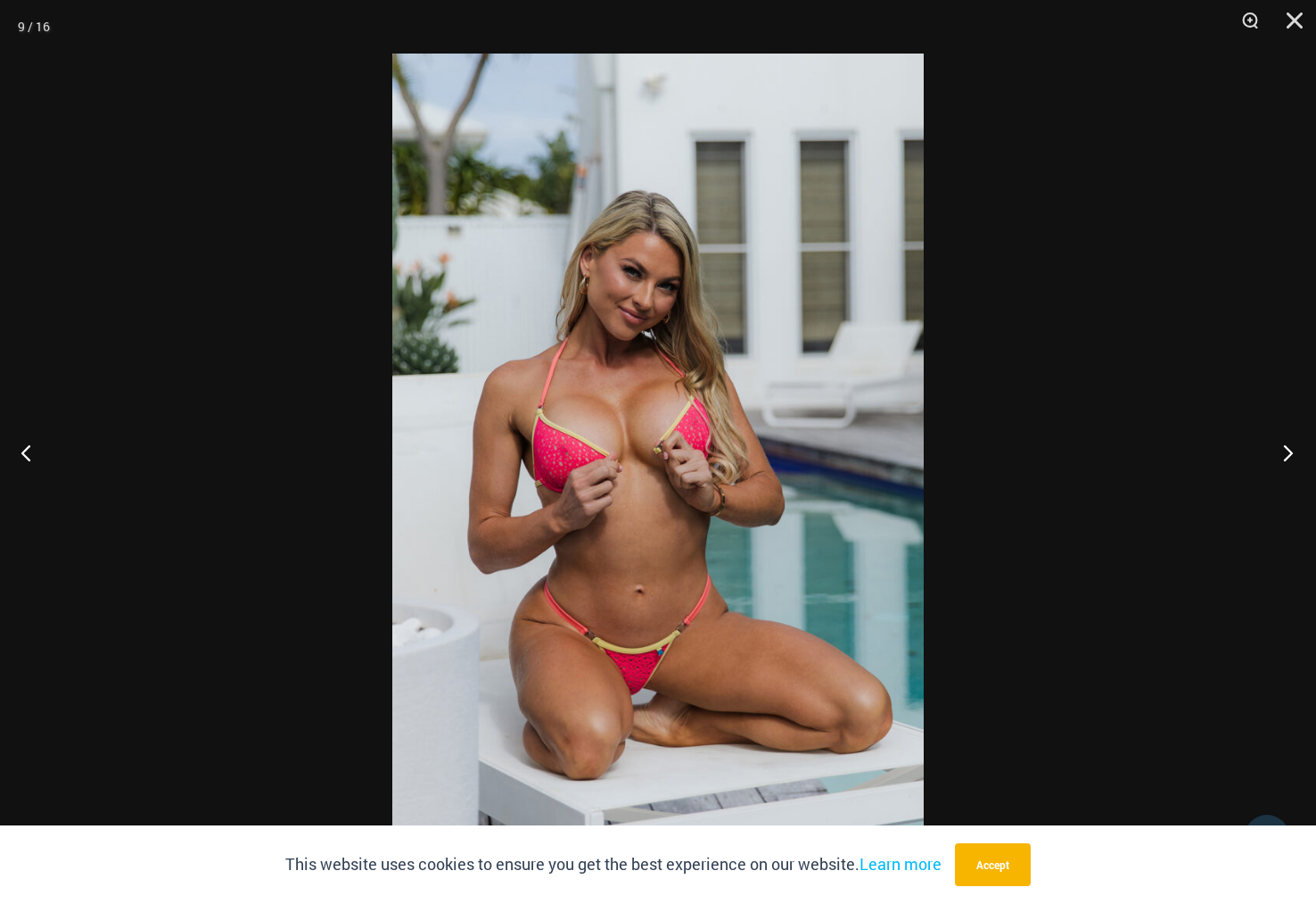
click at [1286, 452] on button "Next" at bounding box center [1282, 452] width 66 height 89
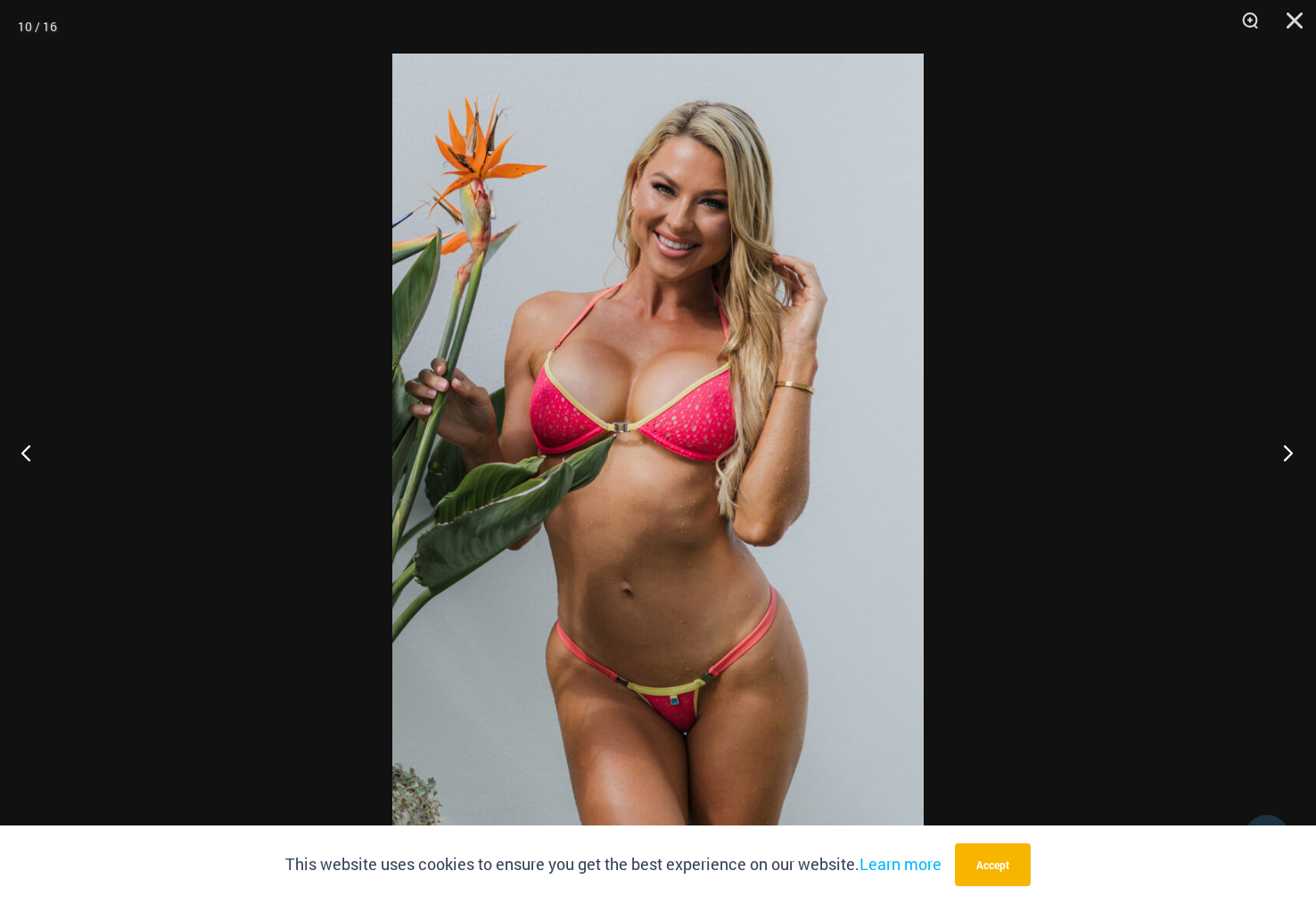
click at [1286, 452] on button "Next" at bounding box center [1282, 452] width 66 height 89
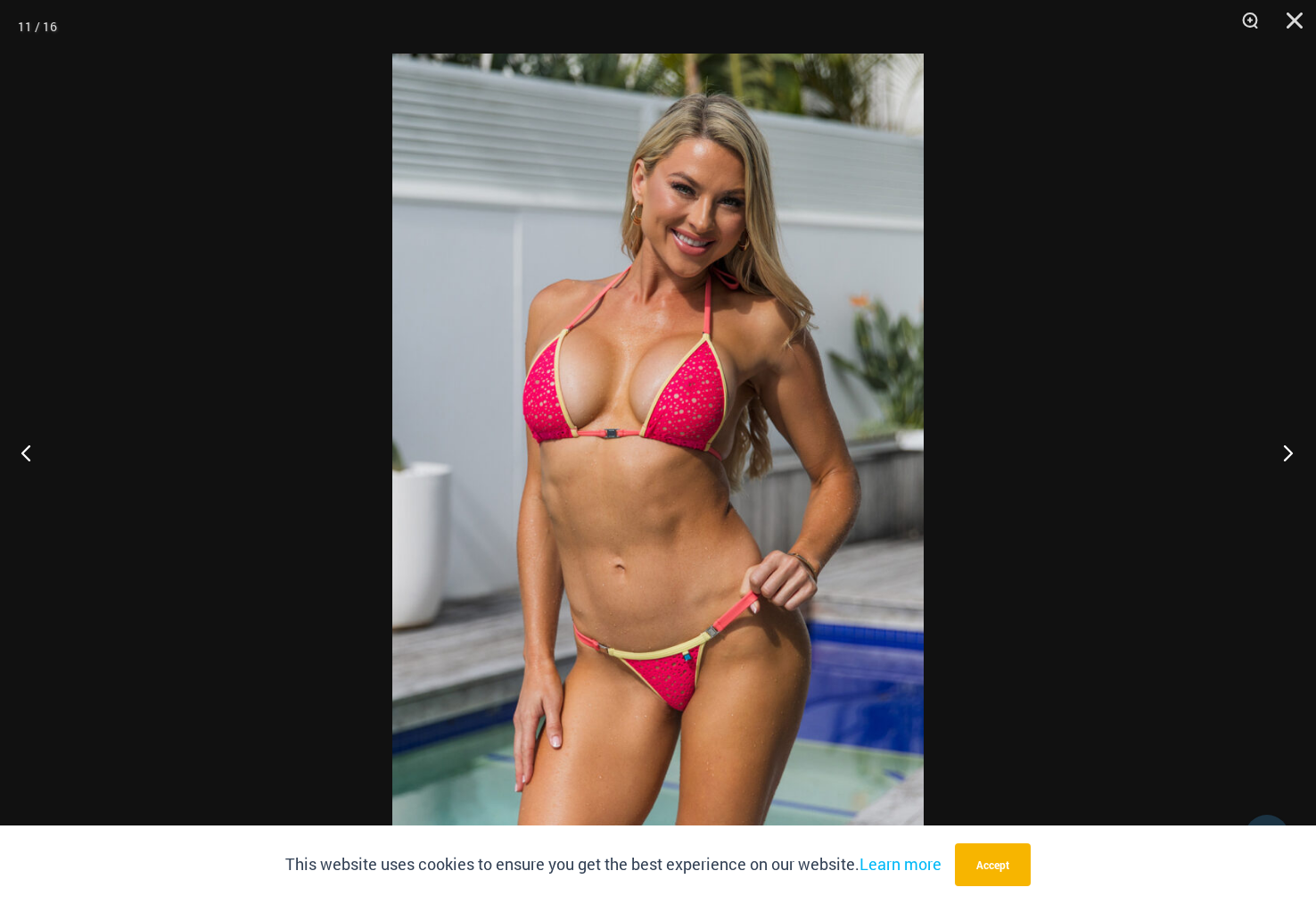
click at [1286, 452] on button "Next" at bounding box center [1282, 452] width 66 height 89
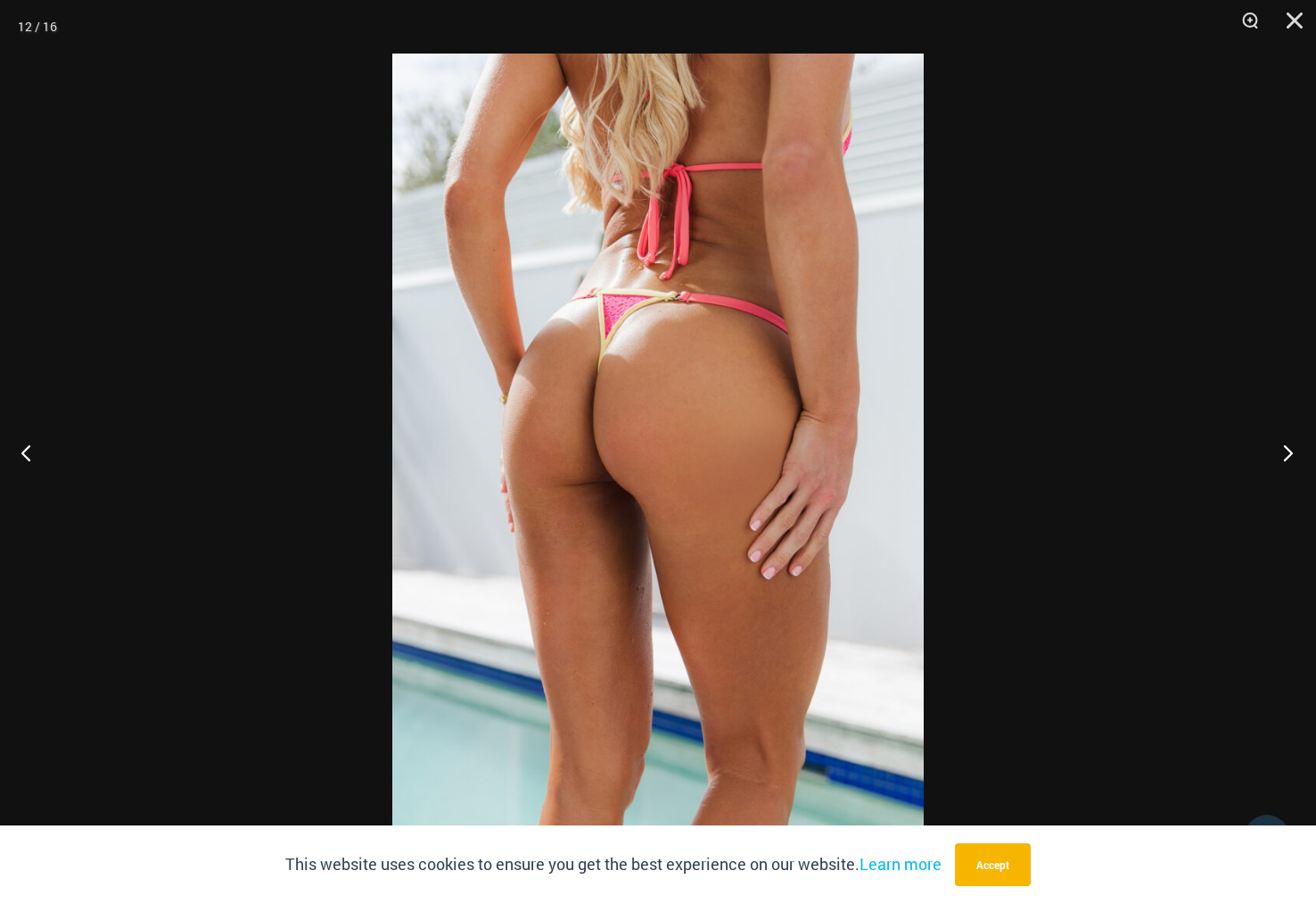
click at [1286, 453] on button "Next" at bounding box center [1282, 452] width 66 height 89
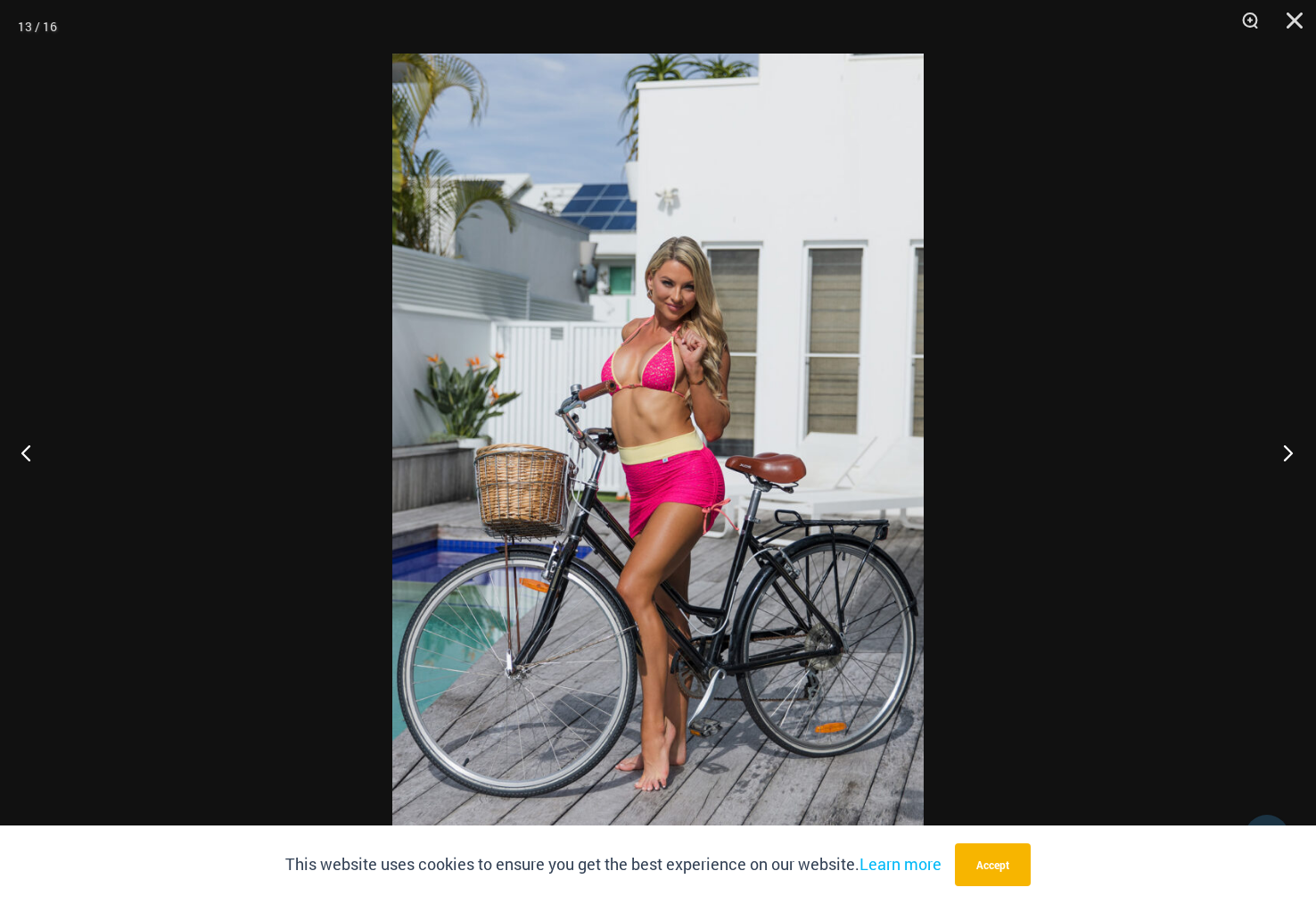
click at [1286, 453] on button "Next" at bounding box center [1282, 452] width 66 height 89
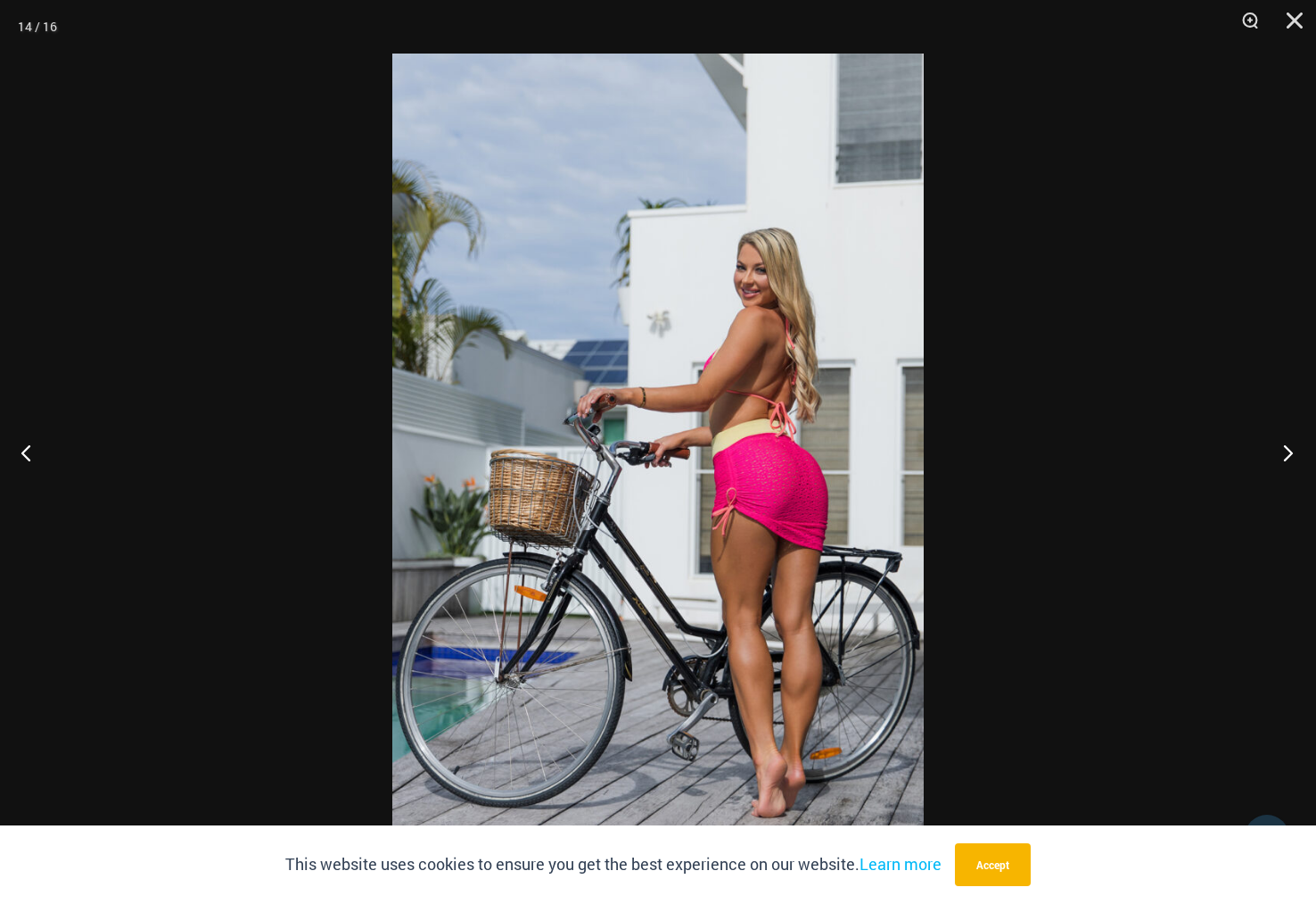
click at [1286, 453] on button "Next" at bounding box center [1282, 452] width 66 height 89
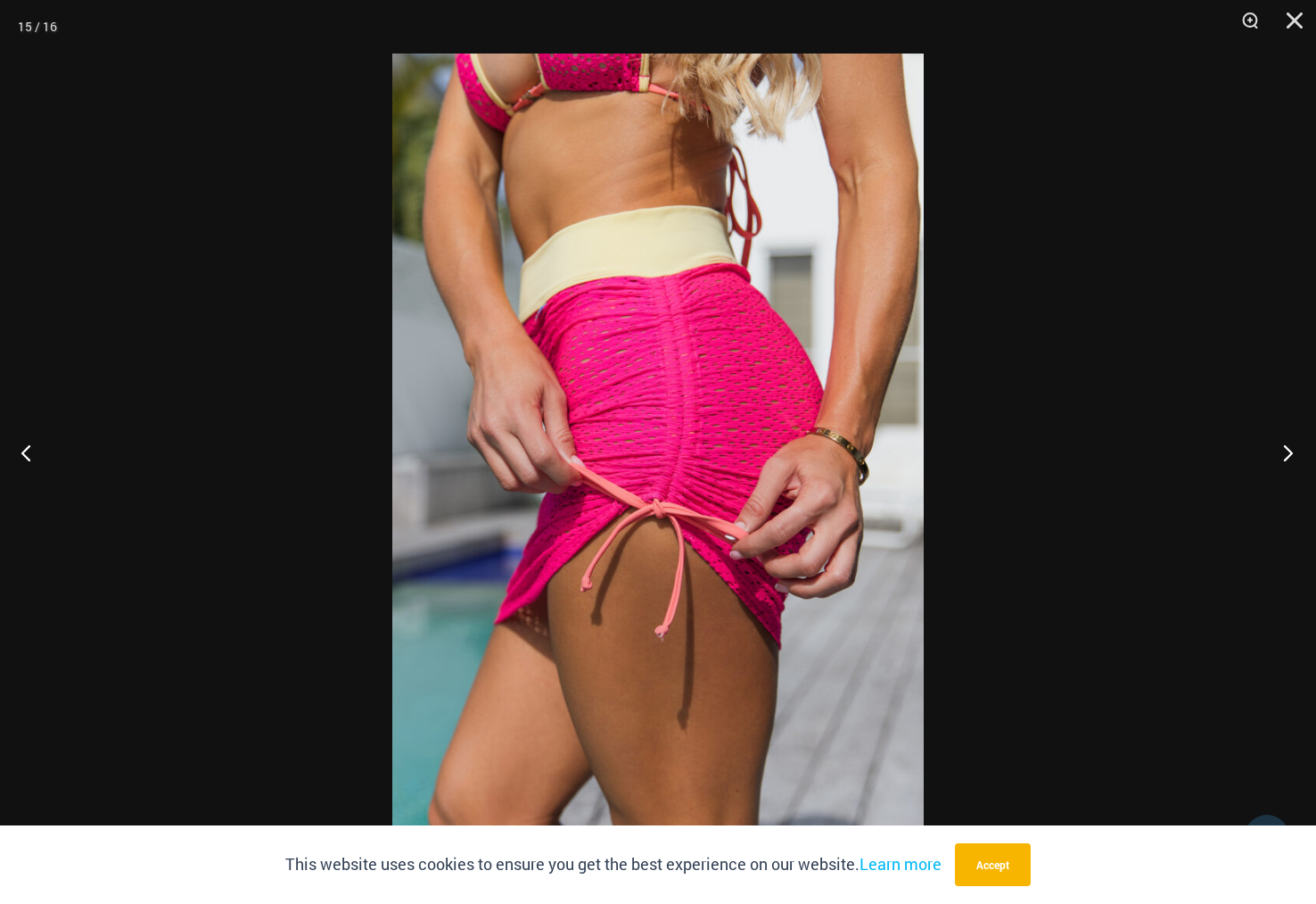
click at [1286, 453] on button "Next" at bounding box center [1282, 452] width 66 height 89
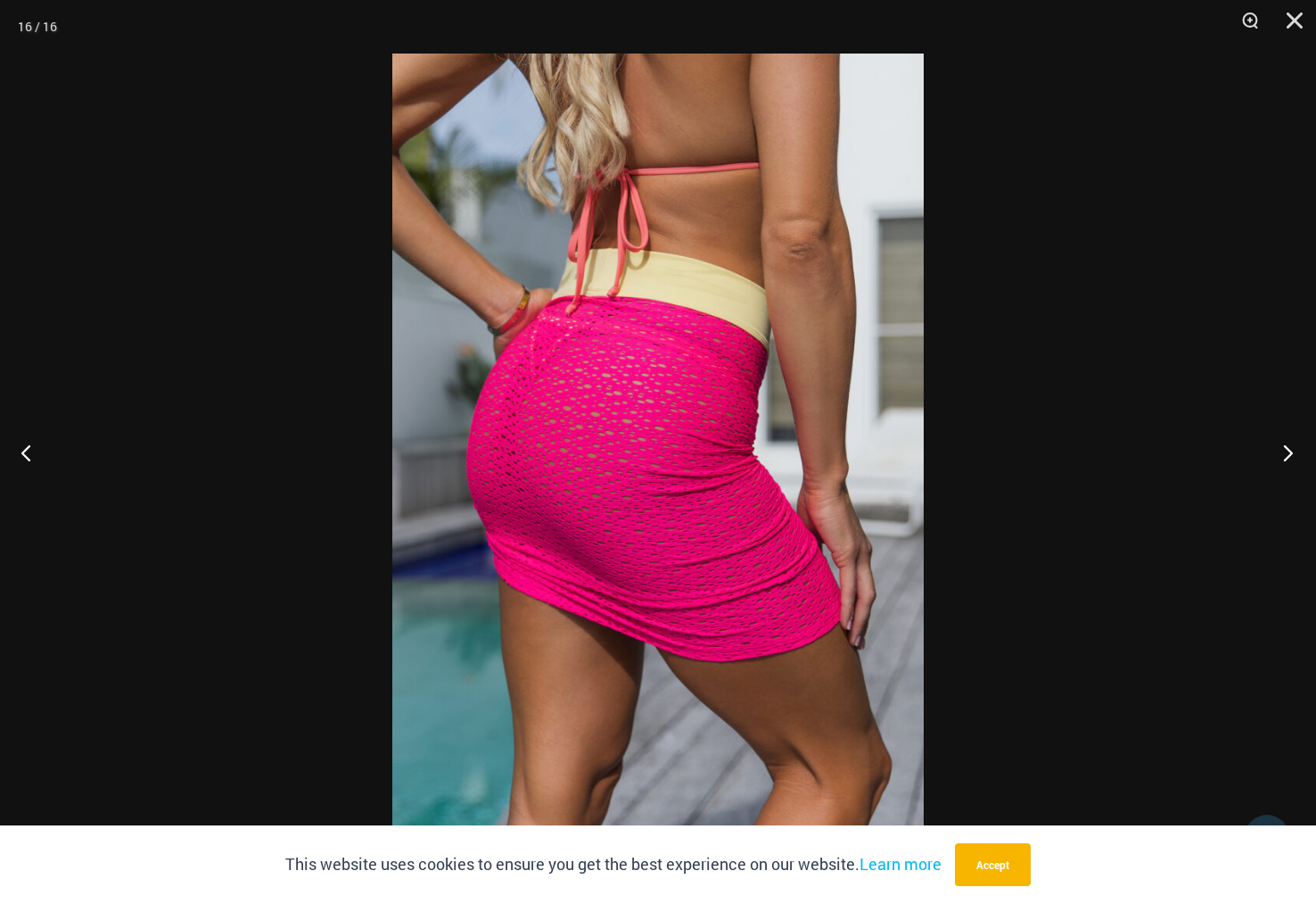
click at [1286, 453] on button "Next" at bounding box center [1282, 452] width 66 height 89
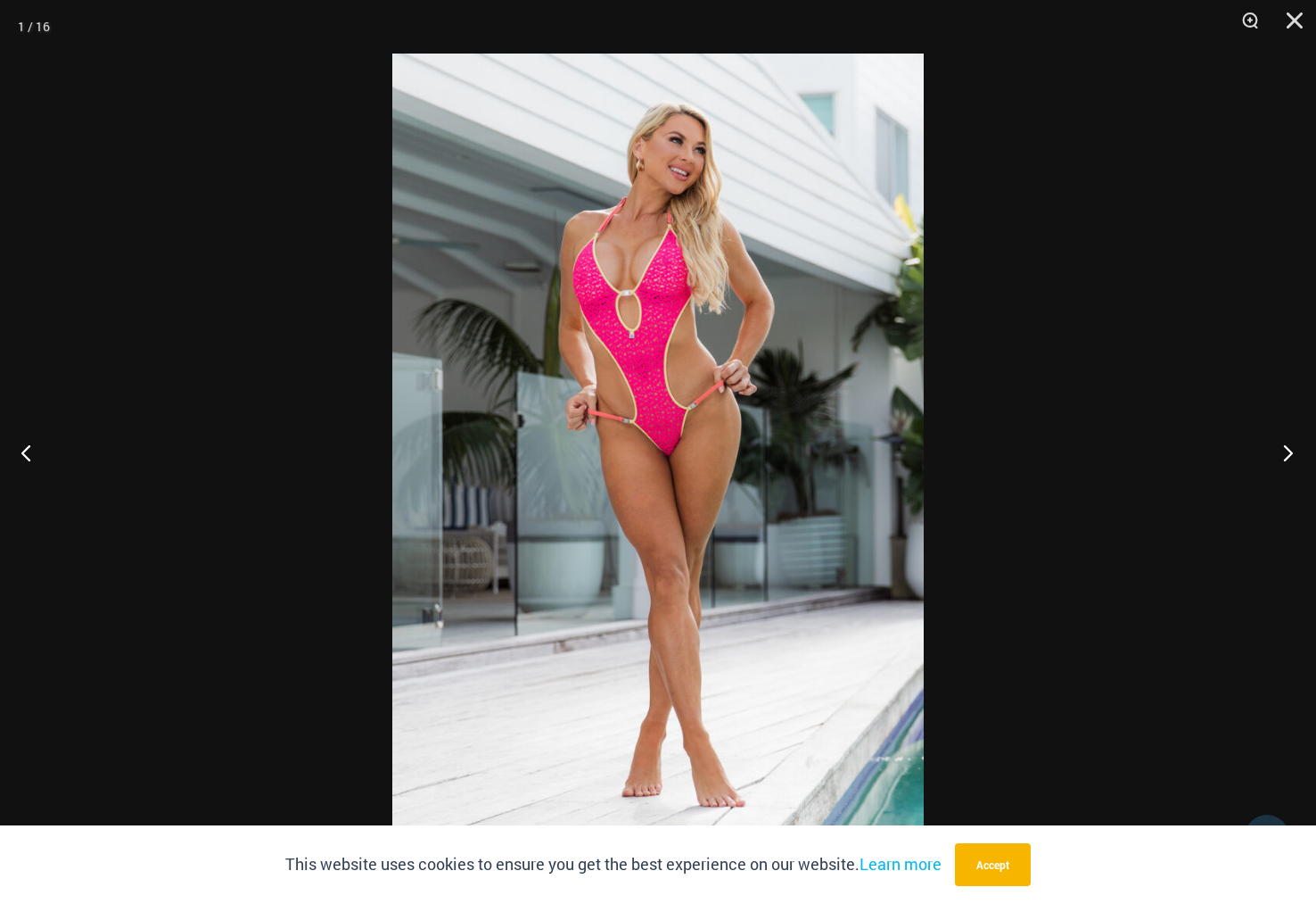
click at [1286, 453] on button "Next" at bounding box center [1282, 452] width 66 height 89
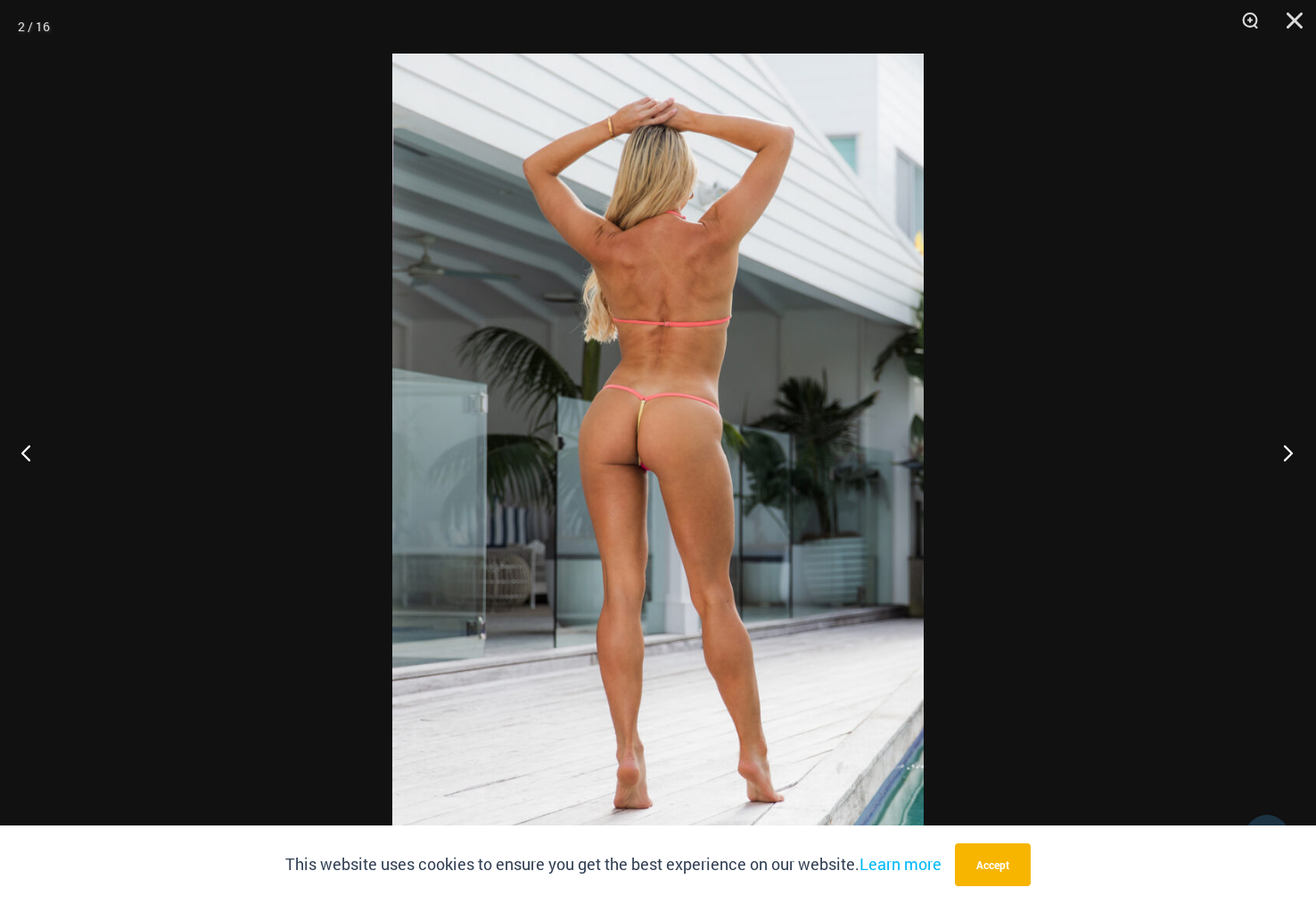
click at [1286, 453] on button "Next" at bounding box center [1282, 452] width 66 height 89
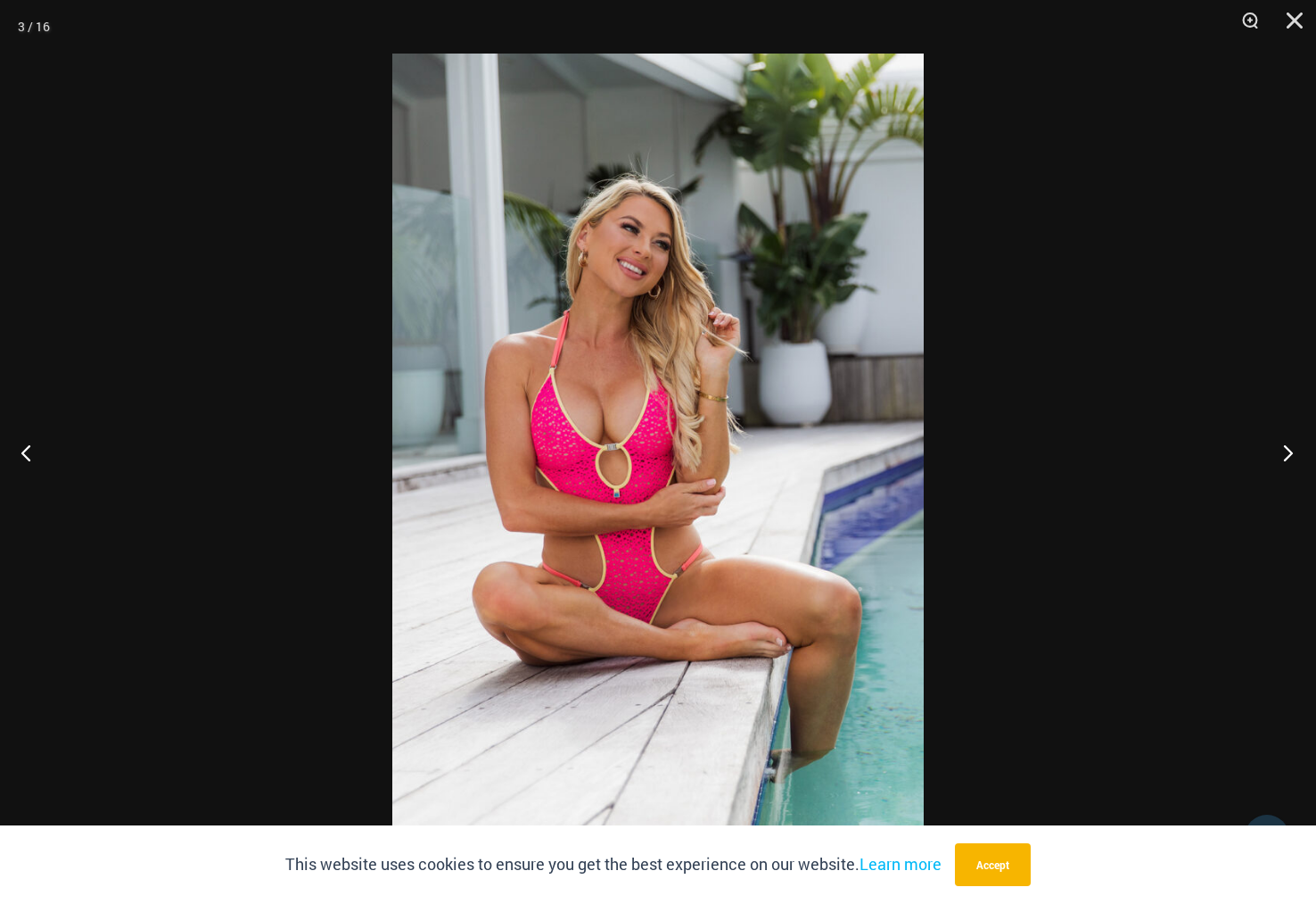
click at [1286, 453] on button "Next" at bounding box center [1282, 452] width 66 height 89
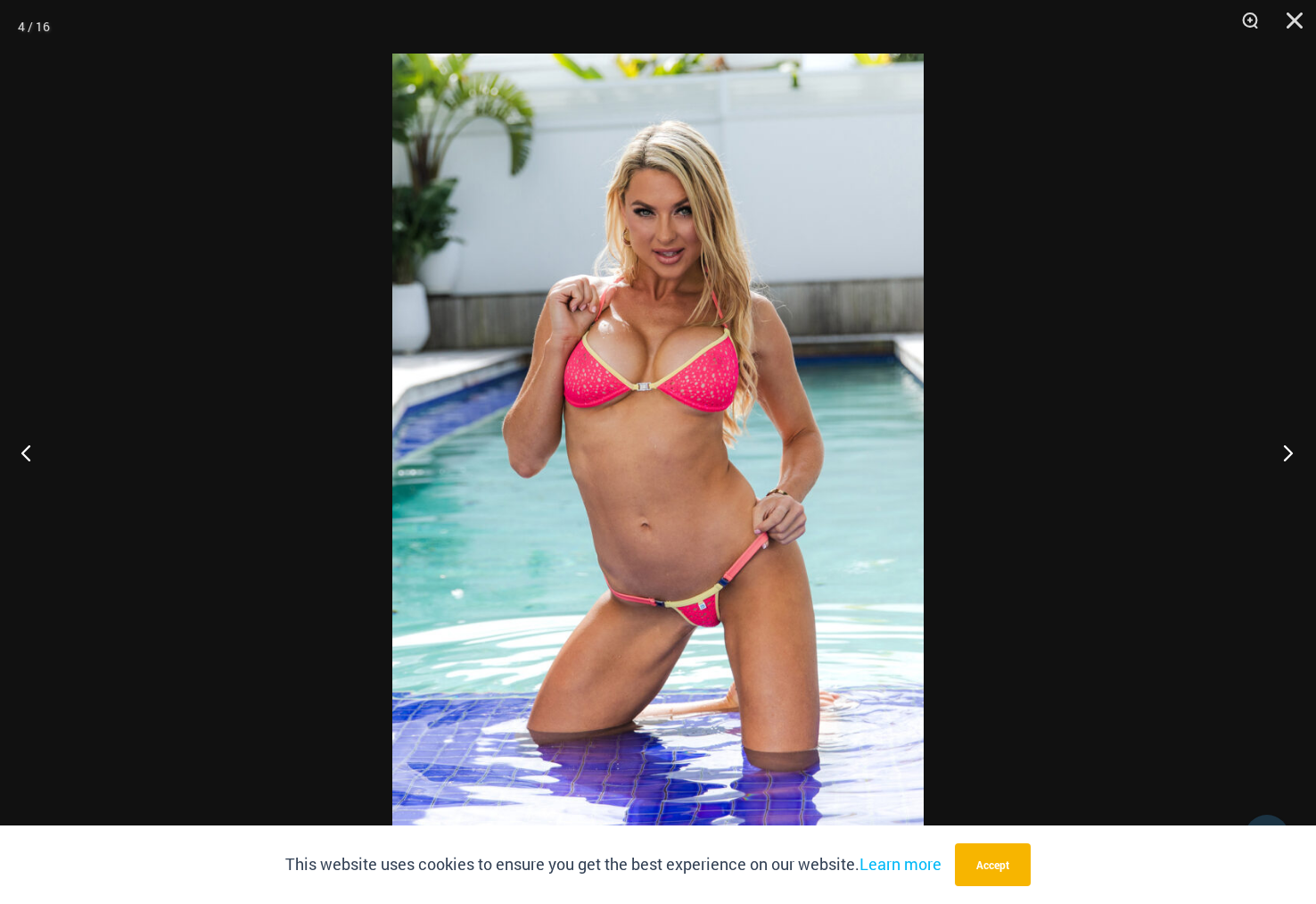
click at [1286, 453] on button "Next" at bounding box center [1282, 452] width 66 height 89
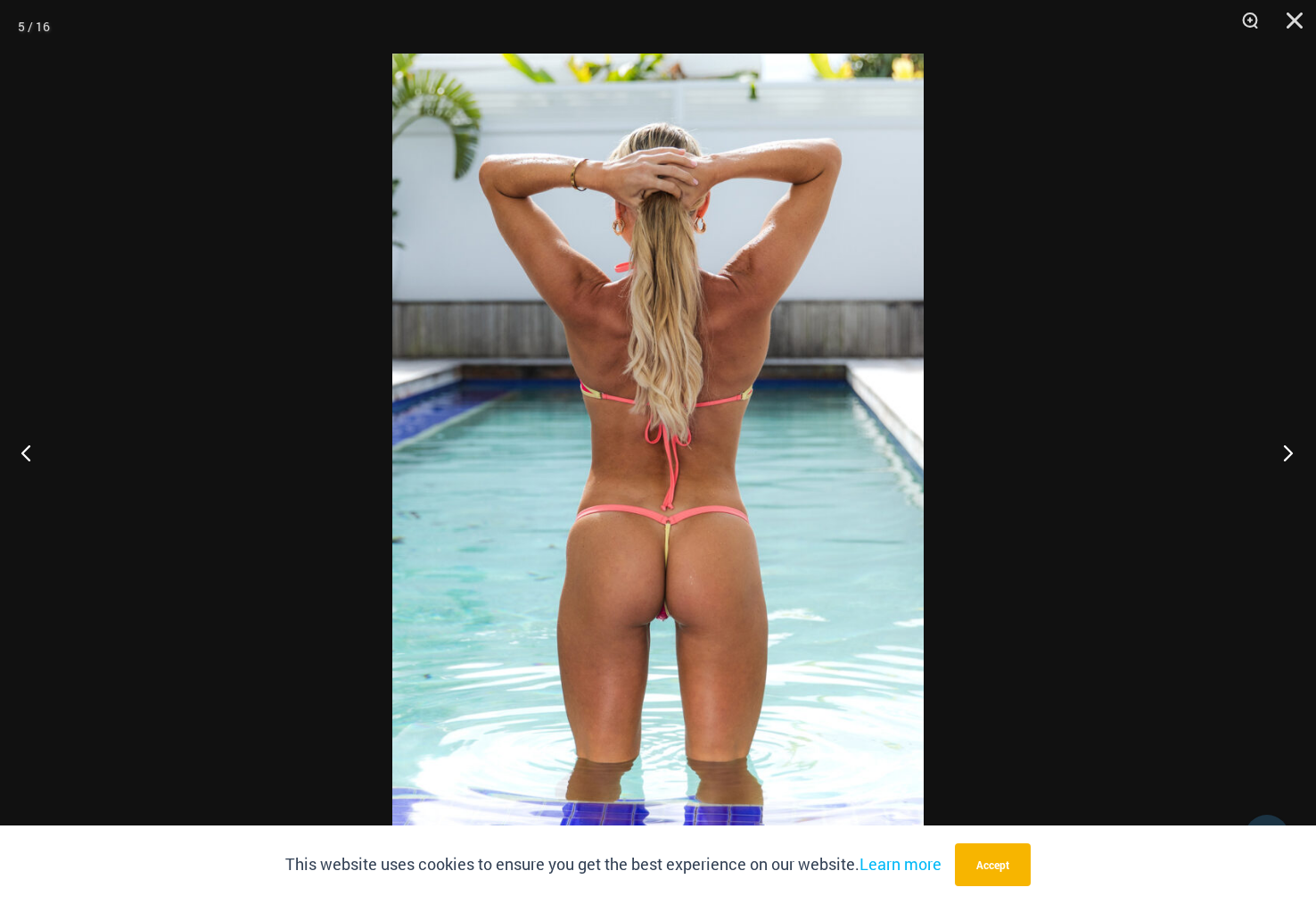
click at [1286, 453] on button "Next" at bounding box center [1282, 452] width 66 height 89
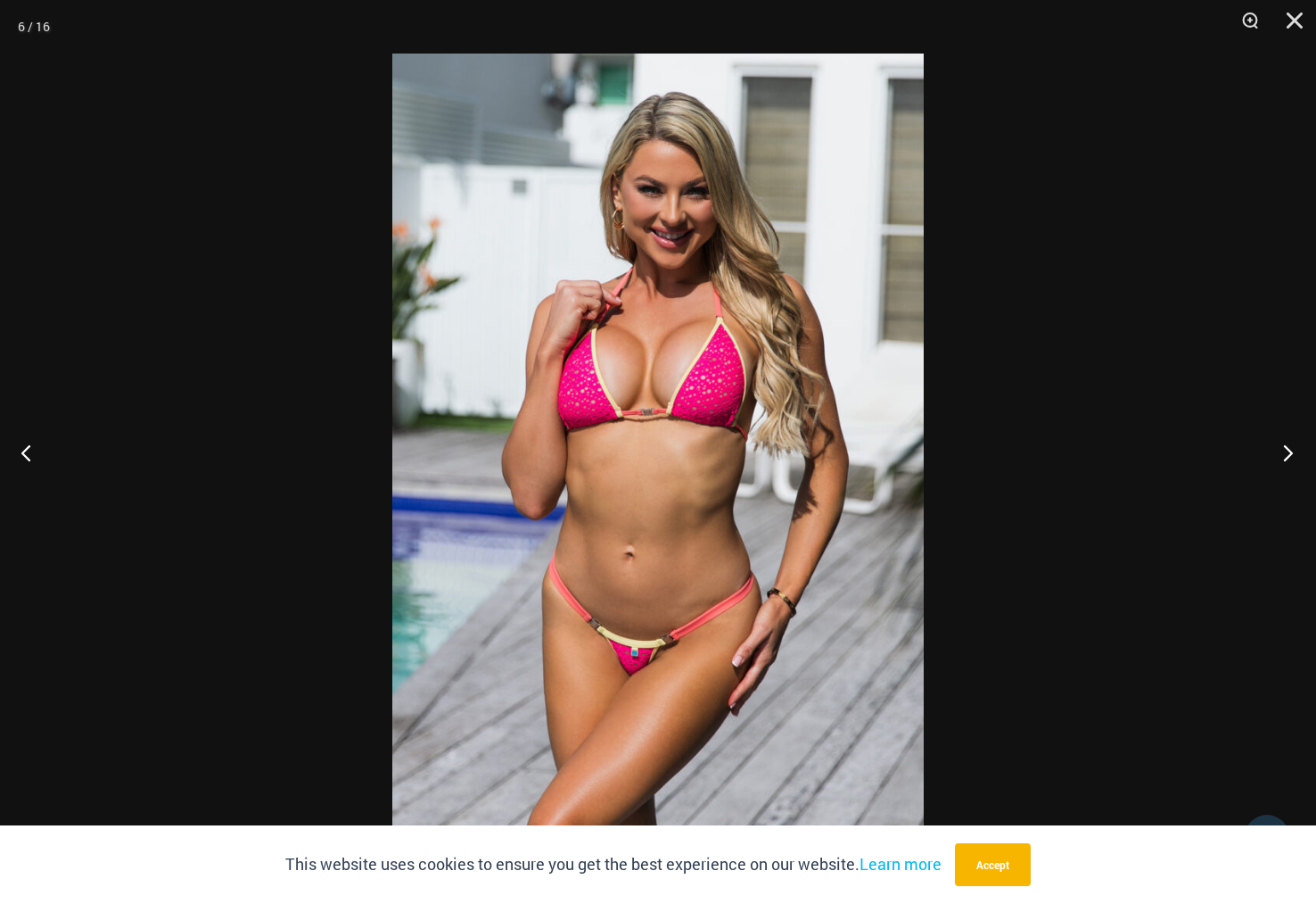
click at [1286, 453] on button "Next" at bounding box center [1282, 452] width 66 height 89
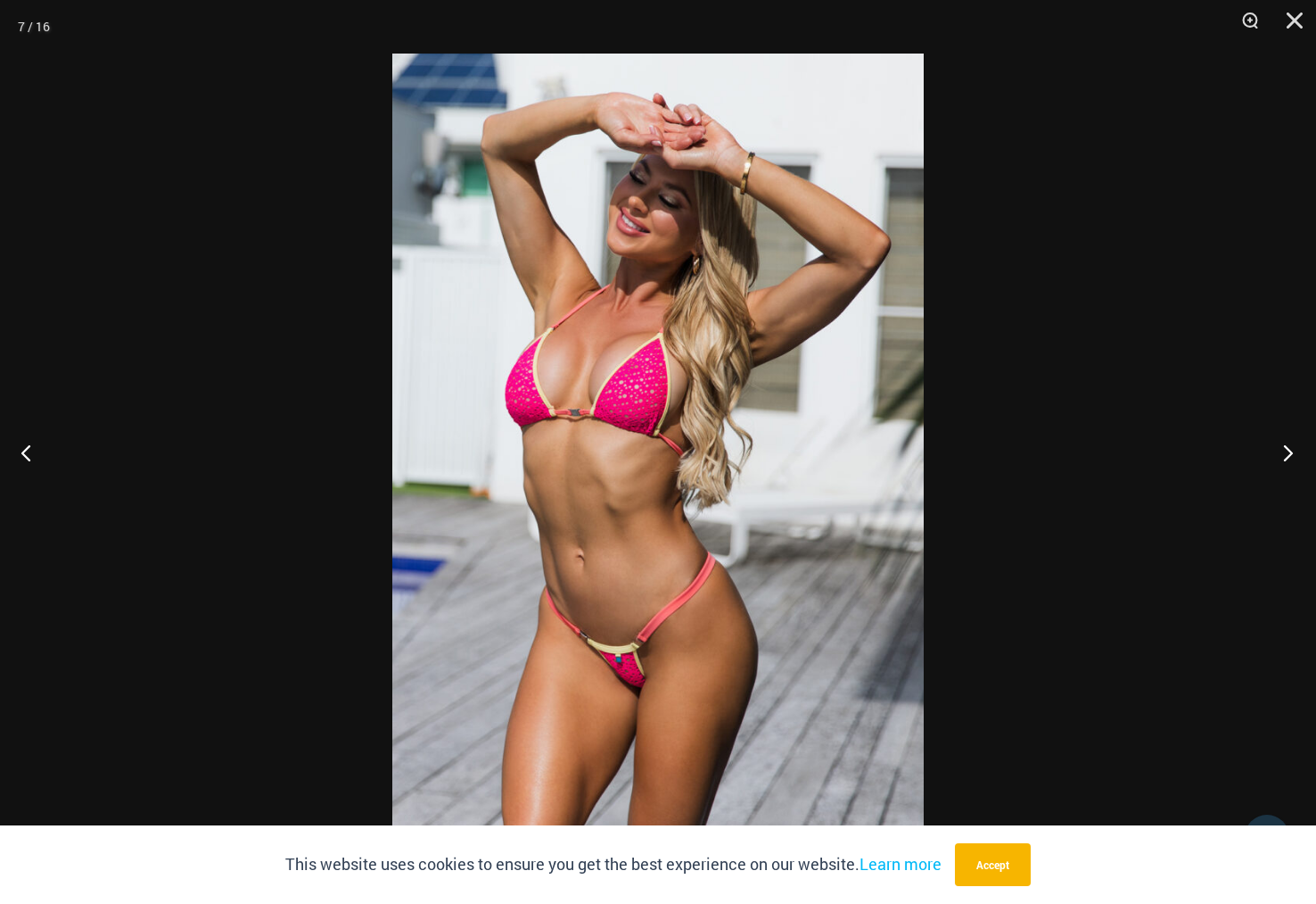
click at [1287, 453] on button "Next" at bounding box center [1282, 452] width 66 height 89
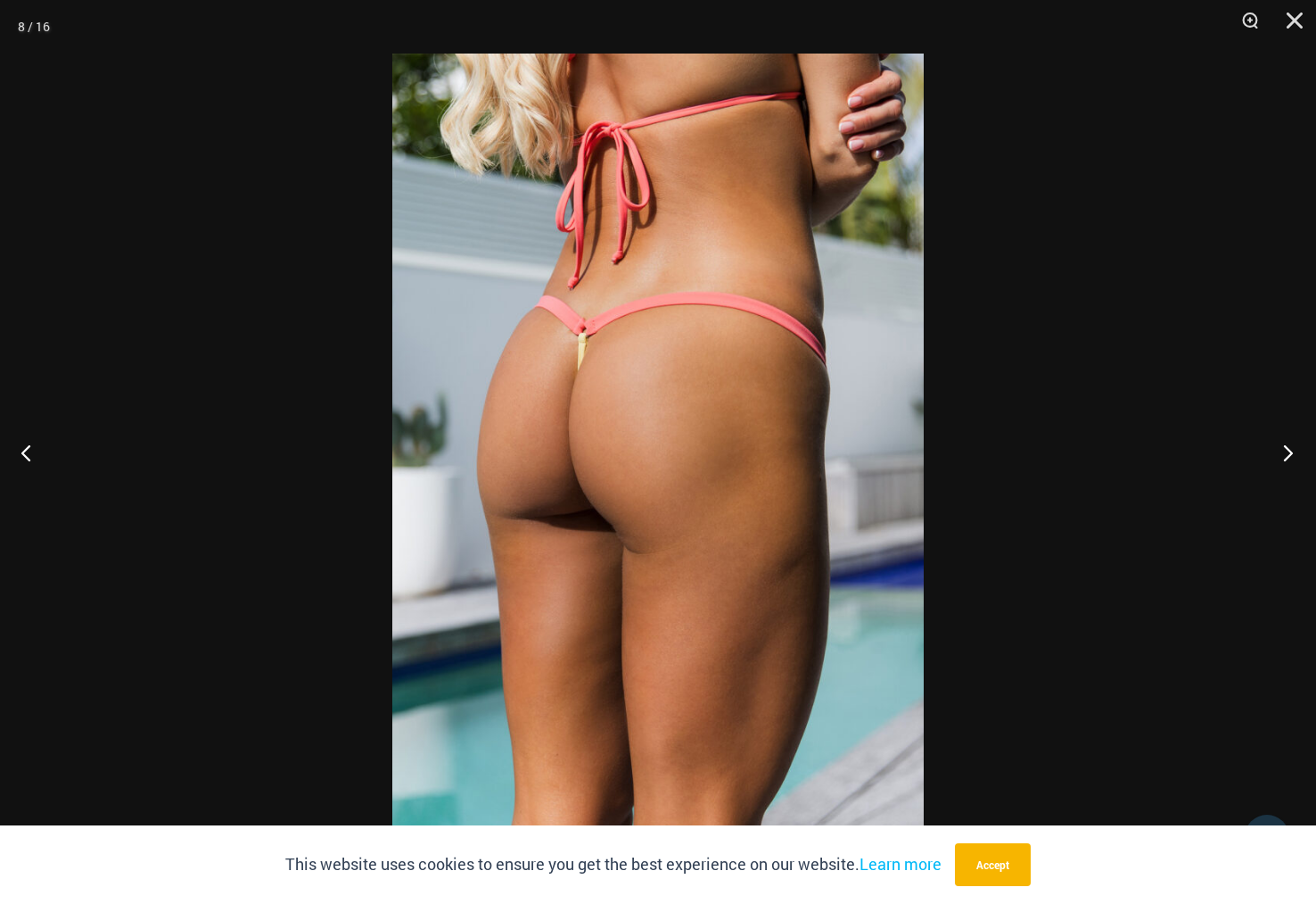
click at [1287, 454] on button "Next" at bounding box center [1282, 452] width 66 height 89
